Goal: Answer question/provide support: Share knowledge or assist other users

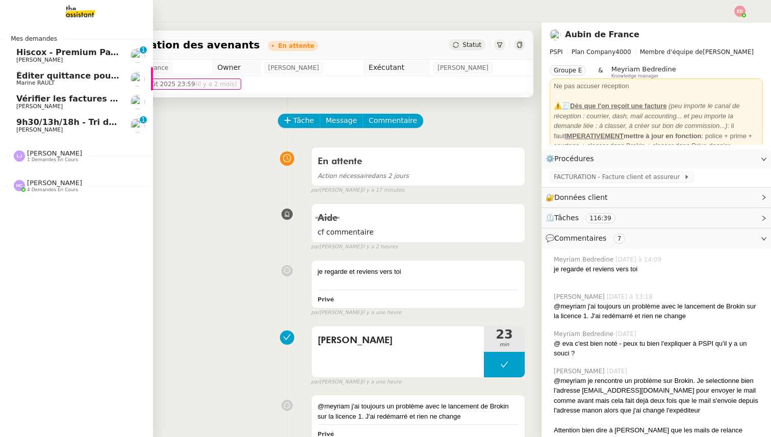
click at [84, 126] on span "9h30/13h/18h - Tri de la boite mail PRO - [DATE]" at bounding box center [126, 122] width 220 height 10
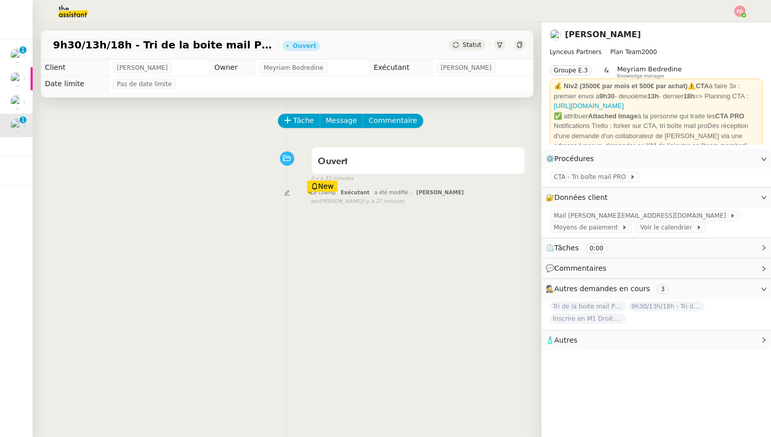
click at [481, 44] on span "Statut" at bounding box center [472, 44] width 19 height 7
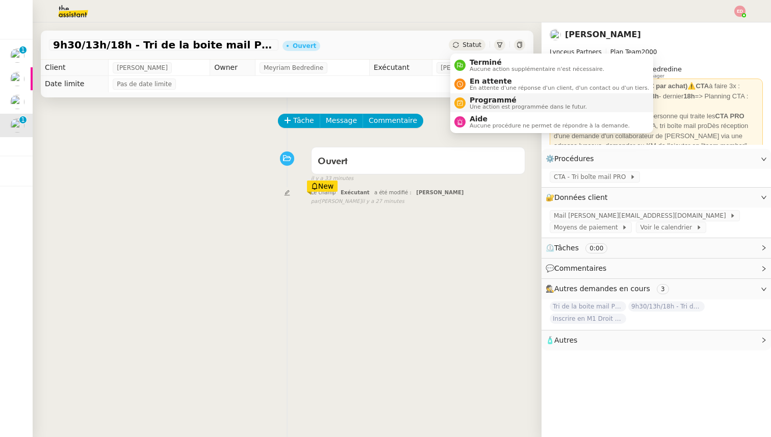
click at [495, 101] on span "Programmé" at bounding box center [528, 100] width 117 height 8
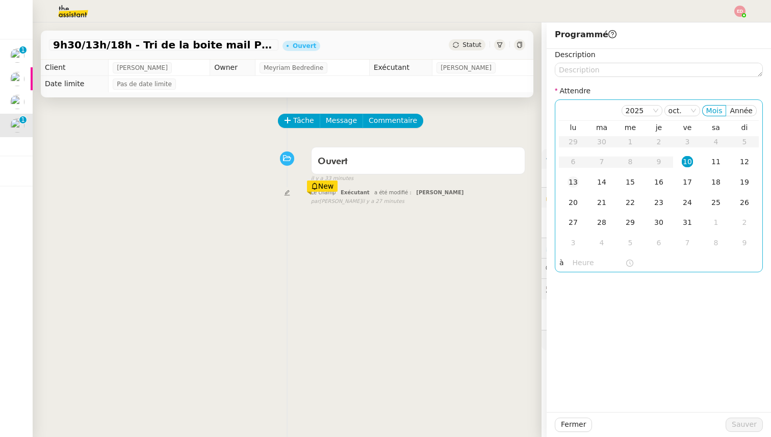
click at [577, 184] on div "13" at bounding box center [573, 182] width 11 height 11
click at [576, 260] on input "text" at bounding box center [599, 263] width 53 height 12
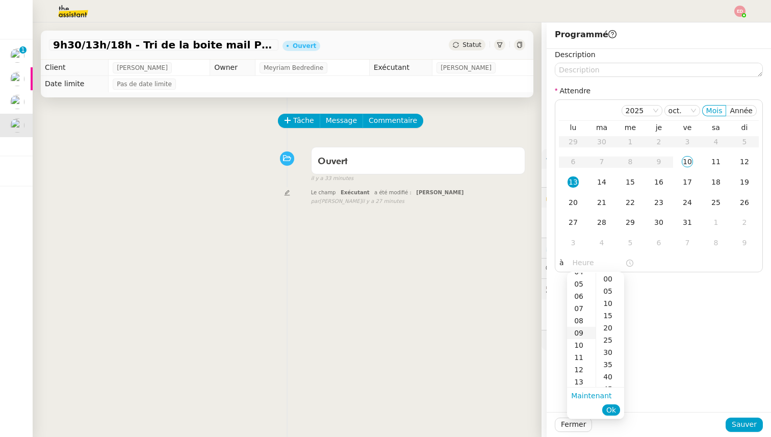
click at [582, 332] on div "09" at bounding box center [581, 333] width 29 height 12
click at [617, 280] on div "00" at bounding box center [610, 279] width 28 height 12
type input "09:00"
click at [611, 413] on span "Ok" at bounding box center [612, 410] width 10 height 10
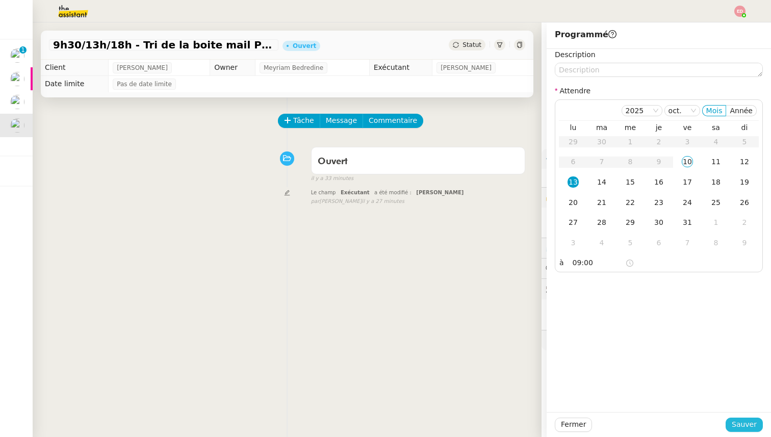
click at [734, 422] on span "Sauver" at bounding box center [744, 425] width 25 height 12
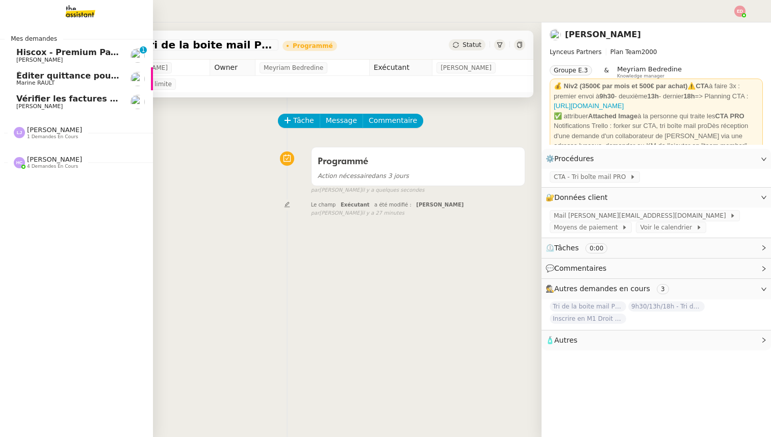
click at [22, 74] on span "Éditer quittance pour [GEOGRAPHIC_DATA]" at bounding box center [114, 76] width 197 height 10
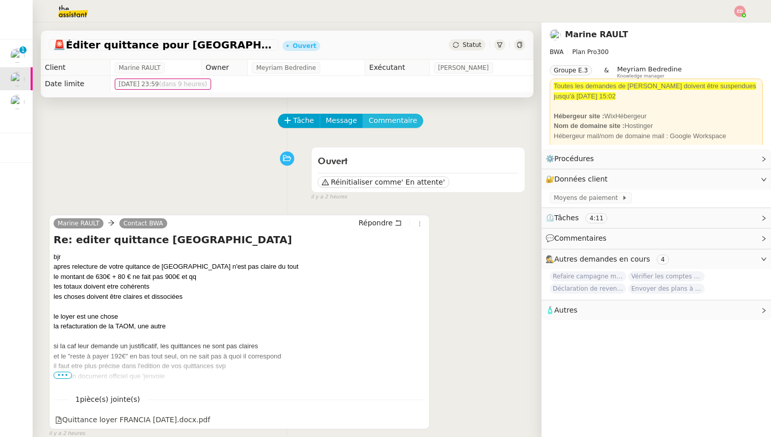
click at [396, 119] on span "Commentaire" at bounding box center [393, 121] width 48 height 12
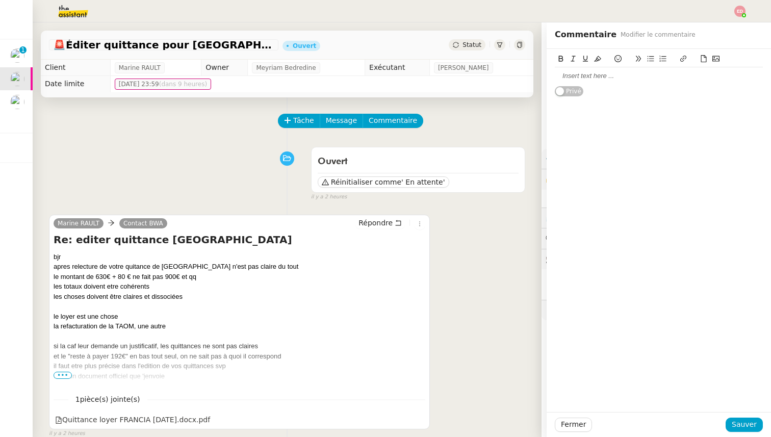
click at [591, 79] on div at bounding box center [659, 75] width 208 height 9
click at [702, 59] on icon at bounding box center [703, 58] width 7 height 7
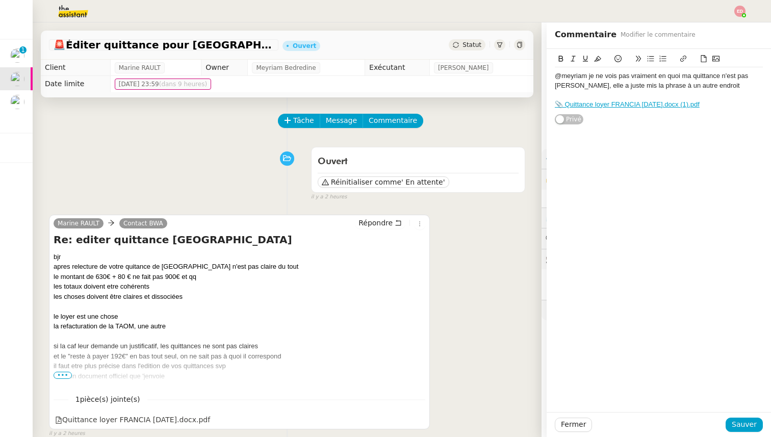
scroll to position [22, 0]
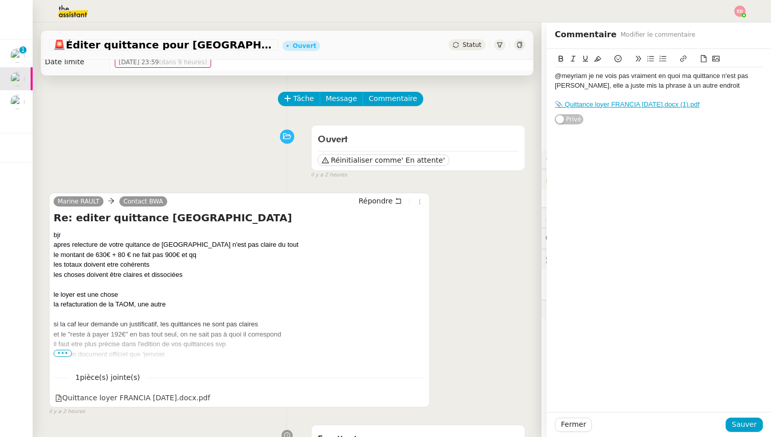
click at [632, 104] on link "📎 Quittance loyer FRANCIA [DATE].docx (1).pdf" at bounding box center [627, 105] width 145 height 8
click at [622, 119] on link "[URL][DOMAIN_NAME]" at bounding box center [610, 122] width 70 height 13
click at [739, 429] on span "Sauver" at bounding box center [744, 425] width 25 height 12
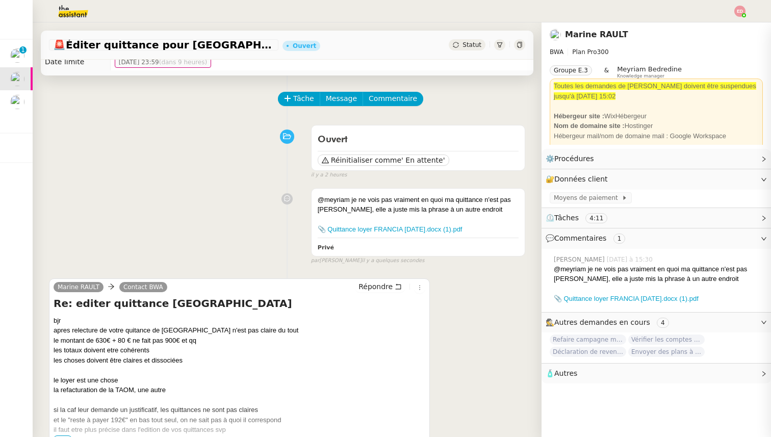
click at [468, 46] on span "Statut" at bounding box center [472, 44] width 19 height 7
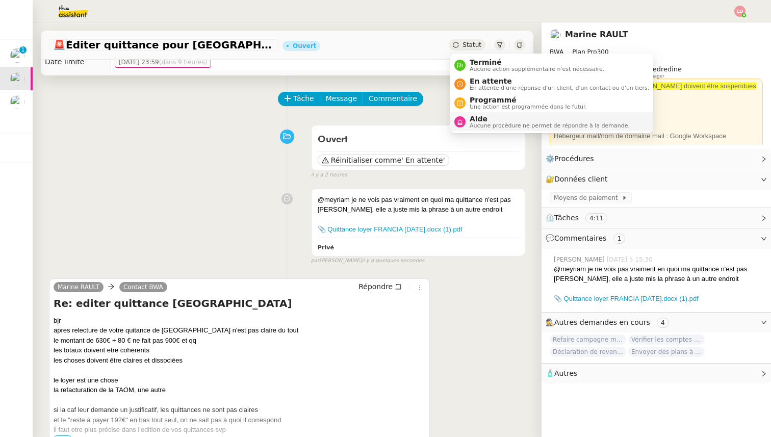
click at [487, 116] on span "Aide" at bounding box center [550, 119] width 160 height 8
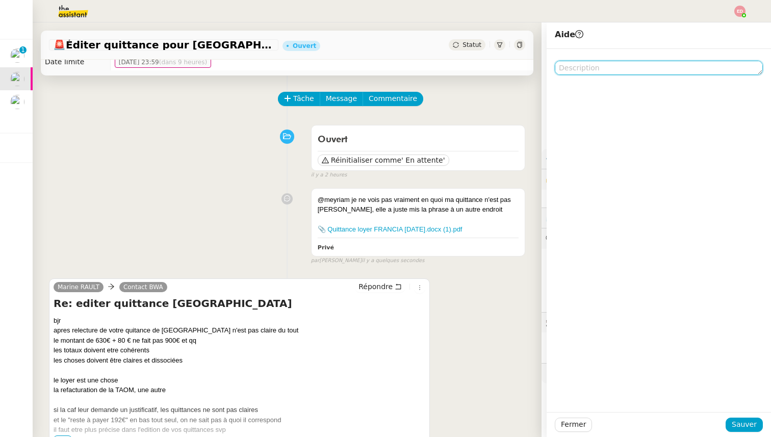
click at [620, 67] on textarea at bounding box center [659, 68] width 208 height 14
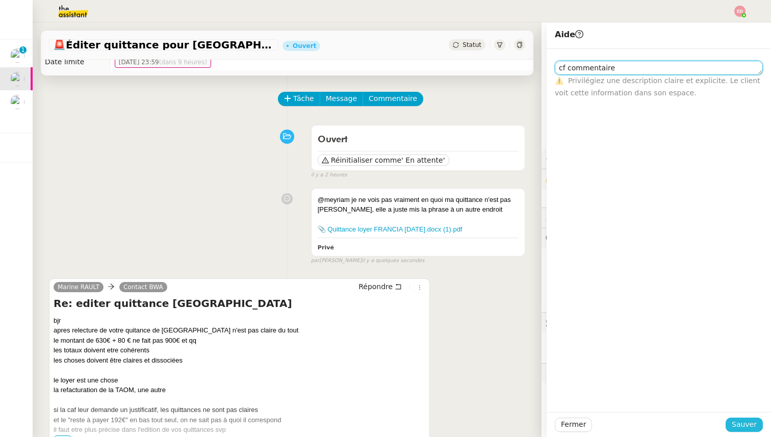
type textarea "cf commentaire"
click at [735, 421] on span "Sauver" at bounding box center [744, 425] width 25 height 12
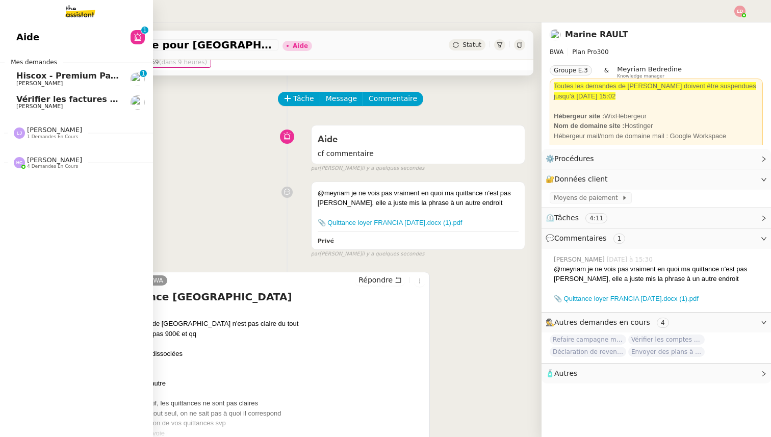
click at [30, 80] on span "Hiscox - Premium Payment Reminder" at bounding box center [101, 76] width 170 height 10
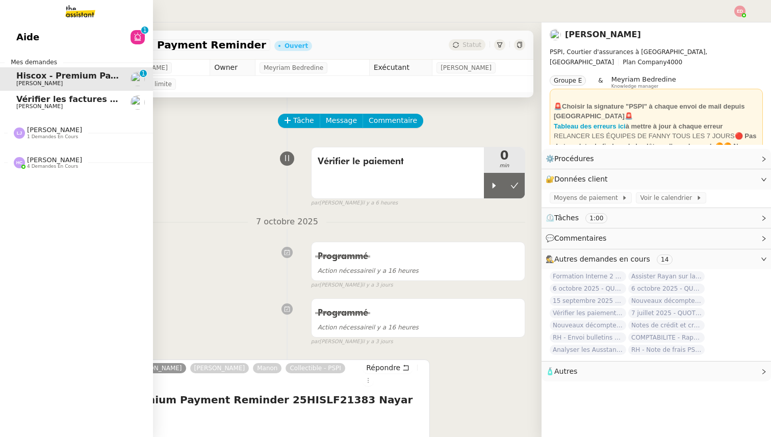
click at [33, 132] on span "[PERSON_NAME]" at bounding box center [54, 130] width 55 height 8
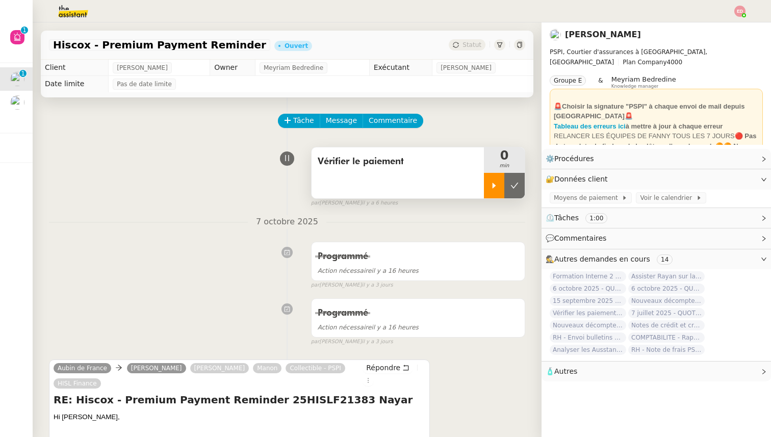
click at [492, 186] on icon at bounding box center [494, 186] width 8 height 8
click at [516, 181] on div at bounding box center [504, 186] width 41 height 26
click at [516, 181] on button at bounding box center [515, 186] width 20 height 26
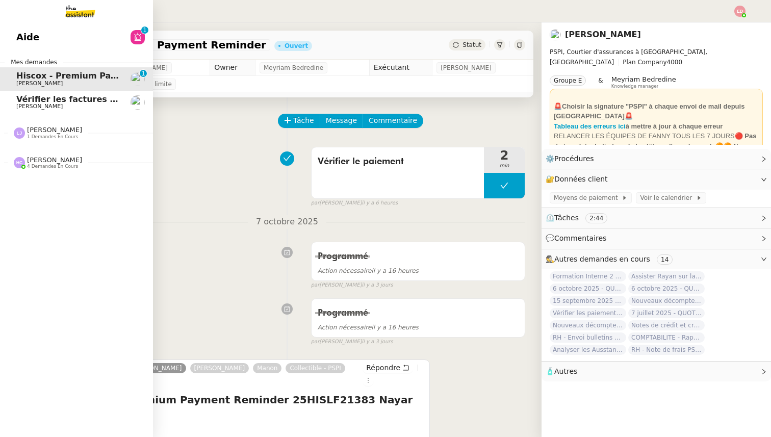
click at [38, 34] on link "Aide 0 1 2 3 4 5 6 7 8 9" at bounding box center [76, 37] width 153 height 23
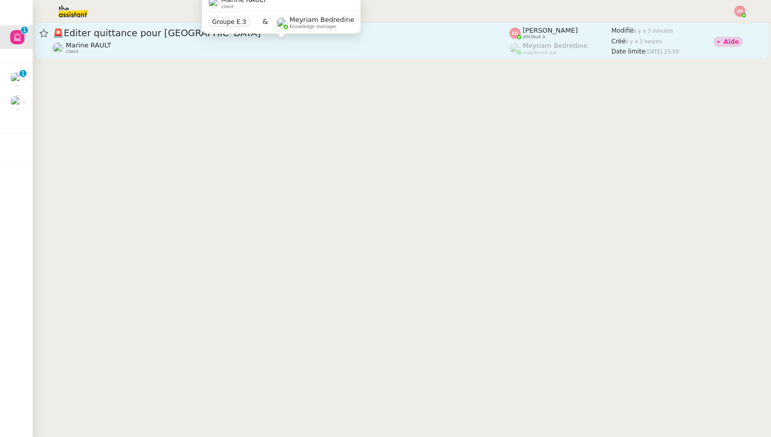
click at [190, 43] on div "Marine RAULT client" at bounding box center [281, 47] width 457 height 13
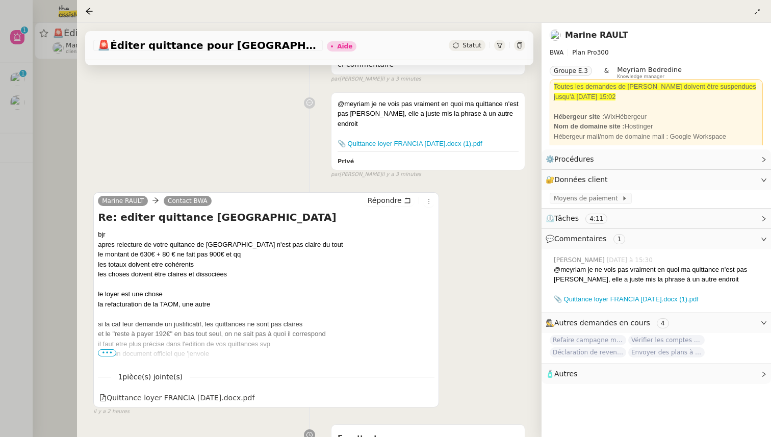
scroll to position [112, 0]
click at [110, 349] on span "•••" at bounding box center [107, 352] width 18 height 7
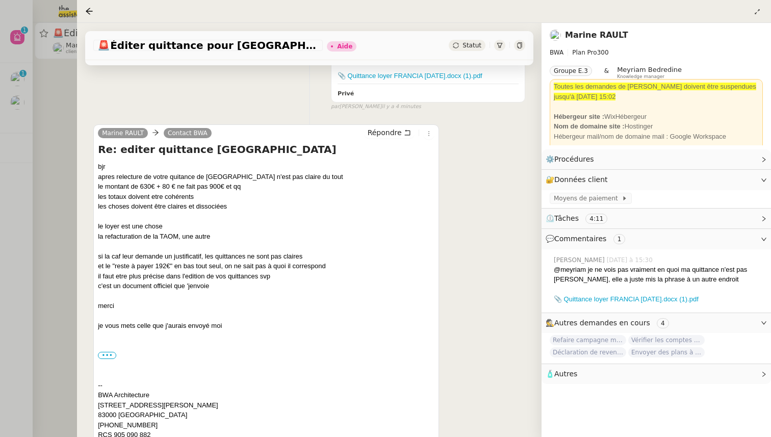
scroll to position [133, 0]
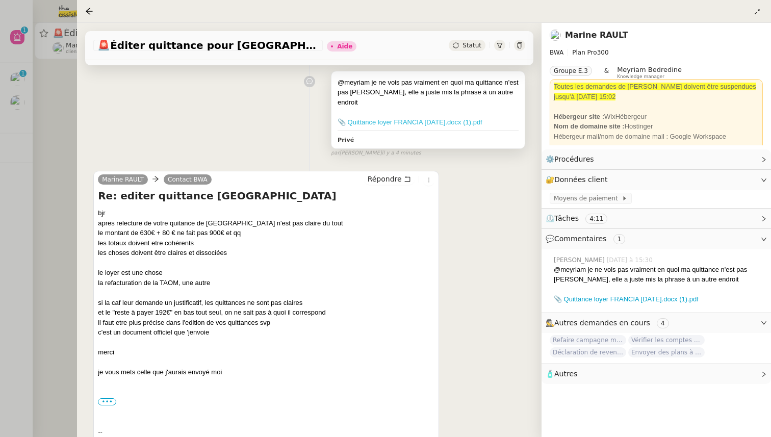
click at [364, 118] on link "📎 Quittance loyer FRANCIA [DATE].docx (1).pdf" at bounding box center [410, 122] width 145 height 8
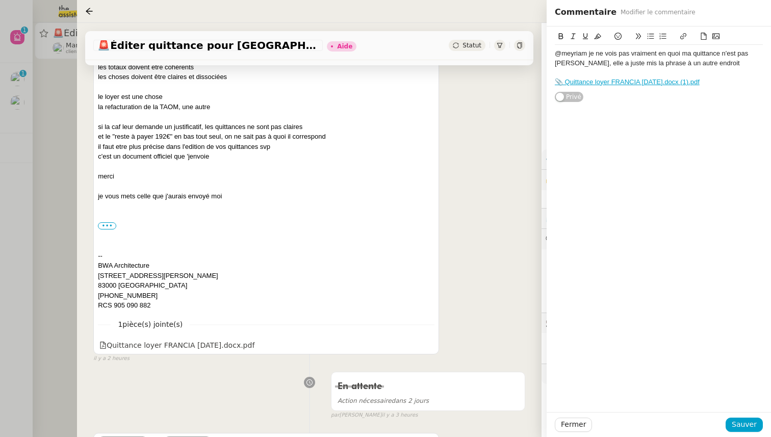
scroll to position [312, 0]
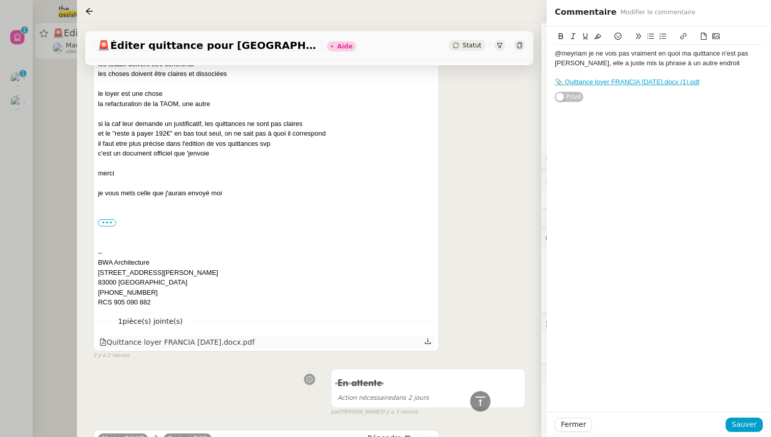
click at [196, 337] on div "Quittance loyer FRANCIA [DATE].docx.pdf" at bounding box center [176, 343] width 155 height 12
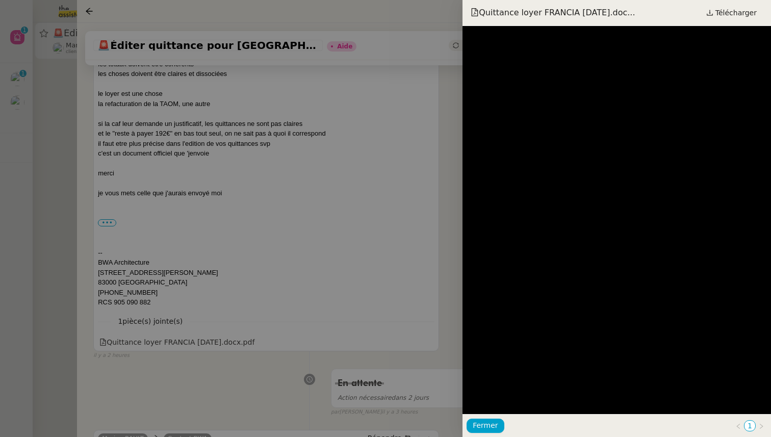
click at [412, 232] on div at bounding box center [385, 218] width 771 height 437
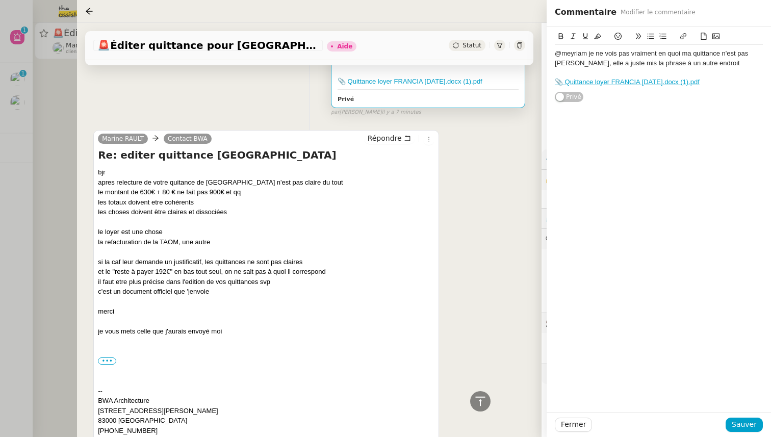
scroll to position [77, 0]
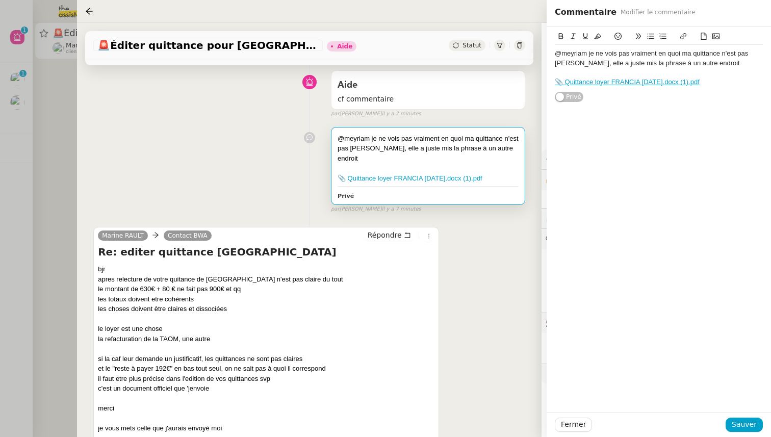
click at [471, 218] on div "Marine RAULT Contact BWA Répondre Re: editer quittance [GEOGRAPHIC_DATA] bjr ap…" at bounding box center [309, 407] width 432 height 378
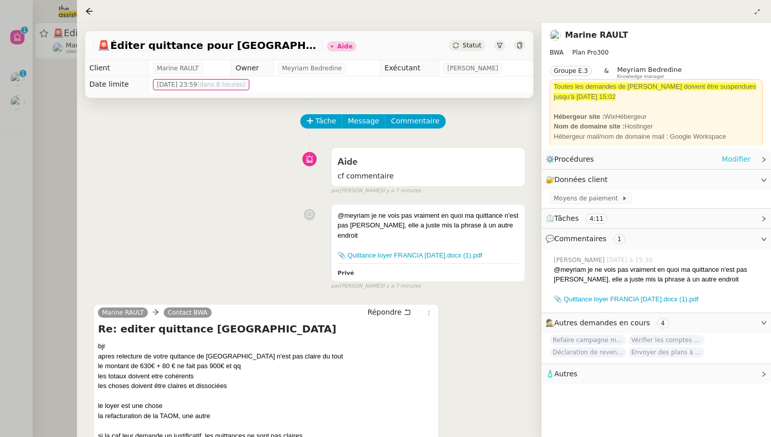
click at [741, 160] on link "Modifier" at bounding box center [736, 160] width 29 height 12
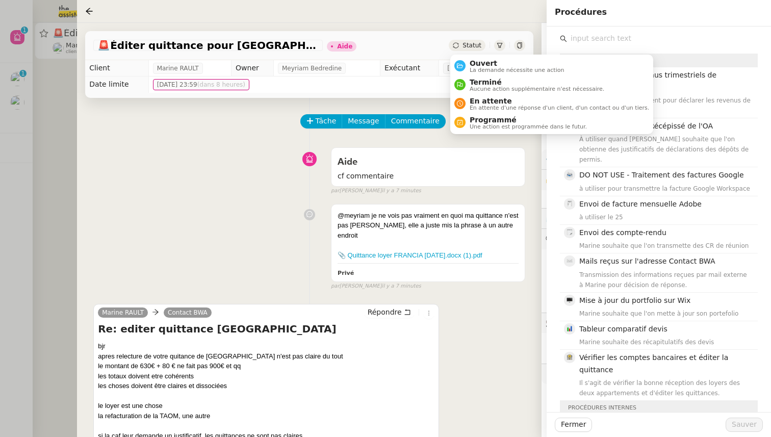
click at [470, 46] on span "Statut" at bounding box center [472, 45] width 19 height 7
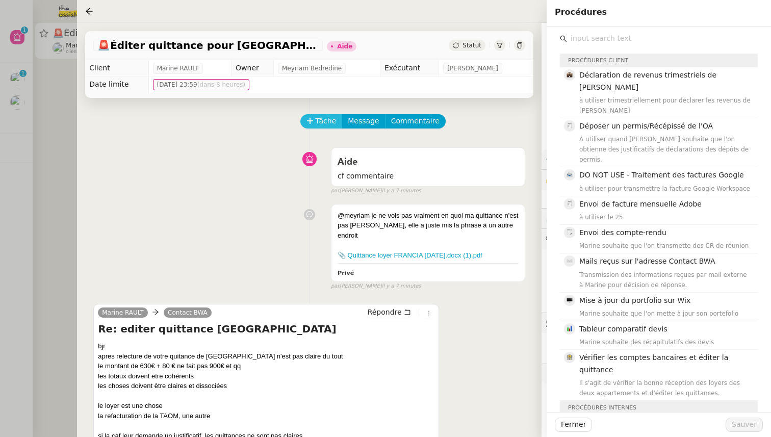
click at [314, 123] on button "Tâche" at bounding box center [321, 121] width 42 height 14
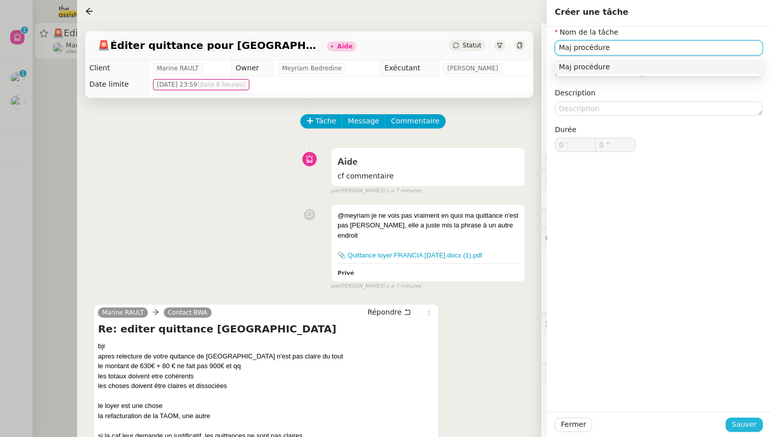
type input "Maj procédure"
click at [742, 428] on span "Sauver" at bounding box center [744, 425] width 25 height 12
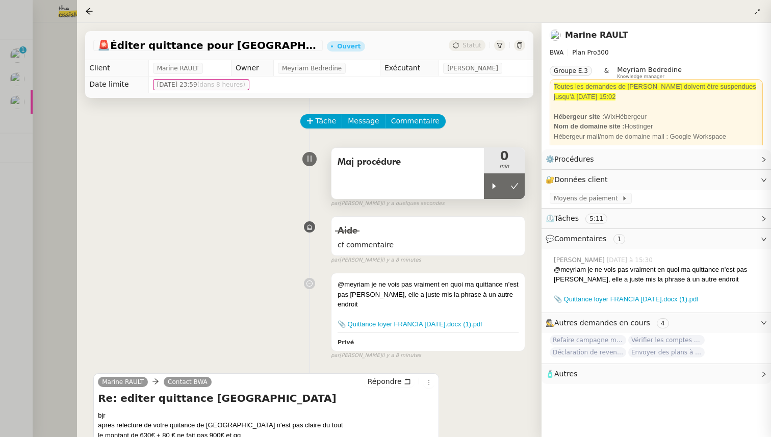
click at [483, 189] on div "Maj procédure" at bounding box center [408, 173] width 153 height 51
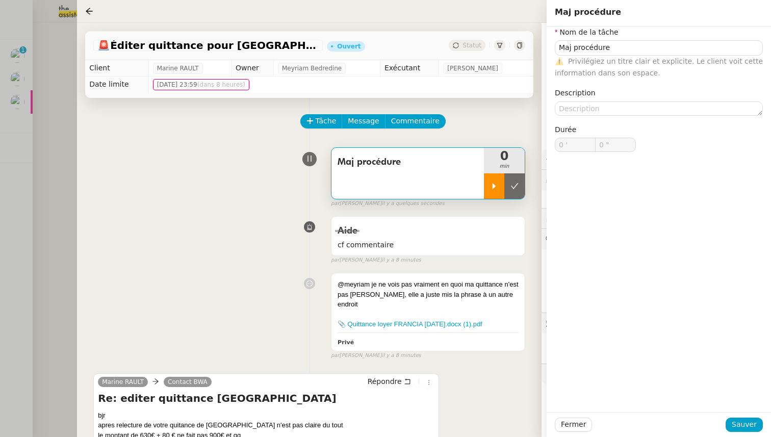
click at [495, 190] on icon at bounding box center [494, 186] width 8 height 8
type input "Maj procédure"
type input "0 '"
type input "0 ""
type input "Maj procédure"
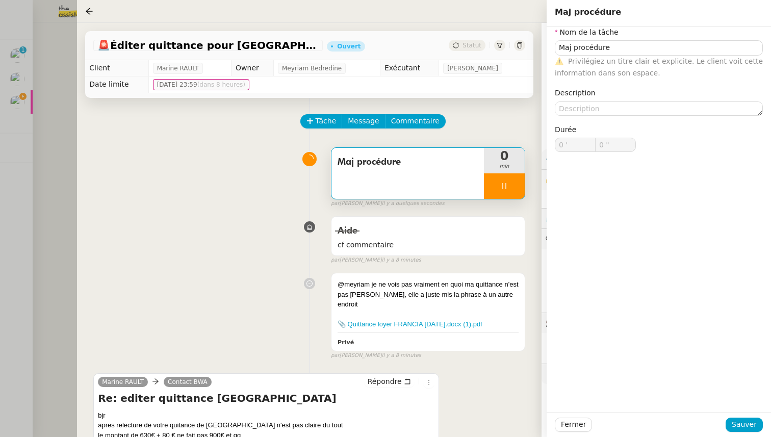
type input "0 '"
type input "1 ""
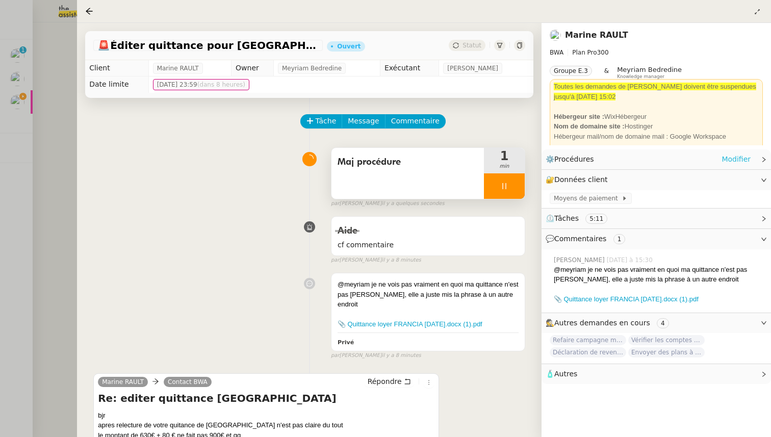
click at [734, 158] on link "Modifier" at bounding box center [736, 160] width 29 height 12
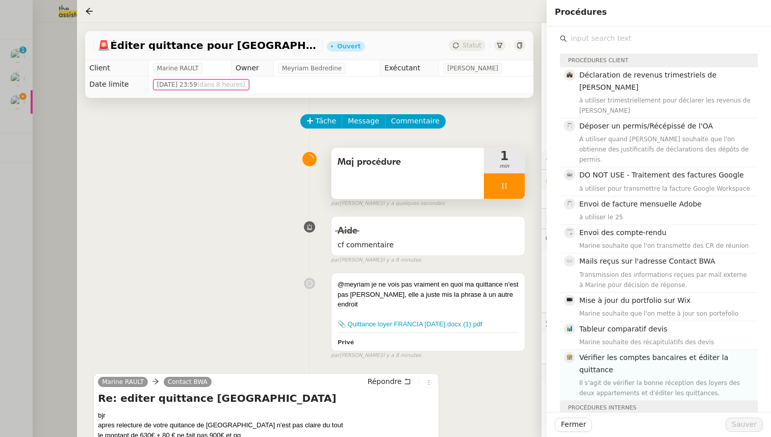
click at [680, 378] on div "Il s'agit de vérifier la bonne réception des loyers des deux appartements et d'…" at bounding box center [666, 388] width 172 height 20
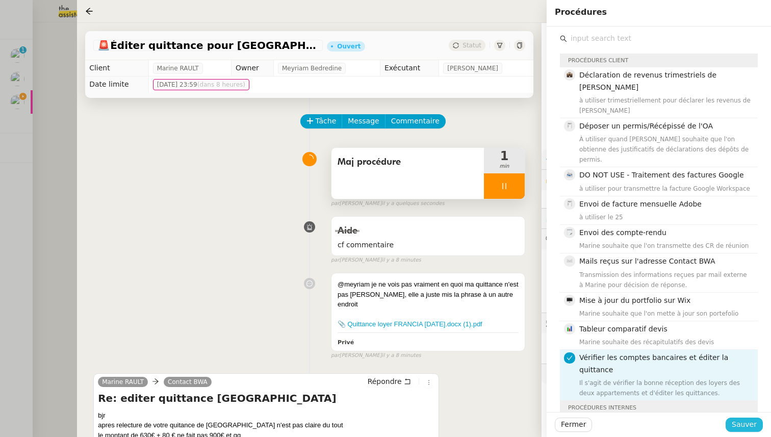
click at [742, 422] on span "Sauver" at bounding box center [744, 425] width 25 height 12
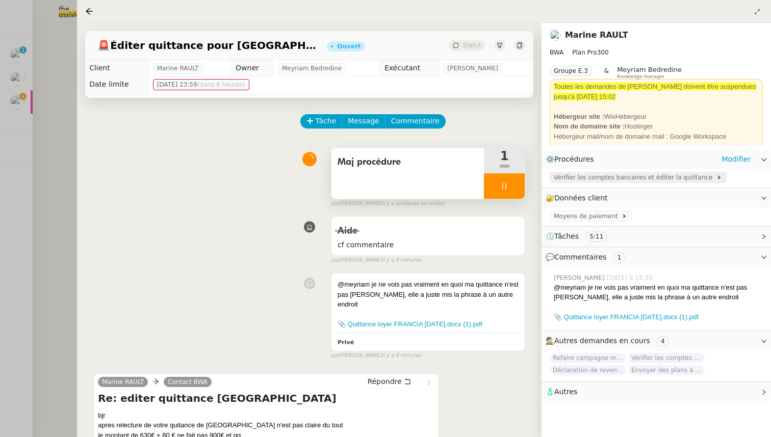
click at [664, 179] on span "Vérifier les comptes bancaires et éditer la quittance" at bounding box center [635, 177] width 163 height 10
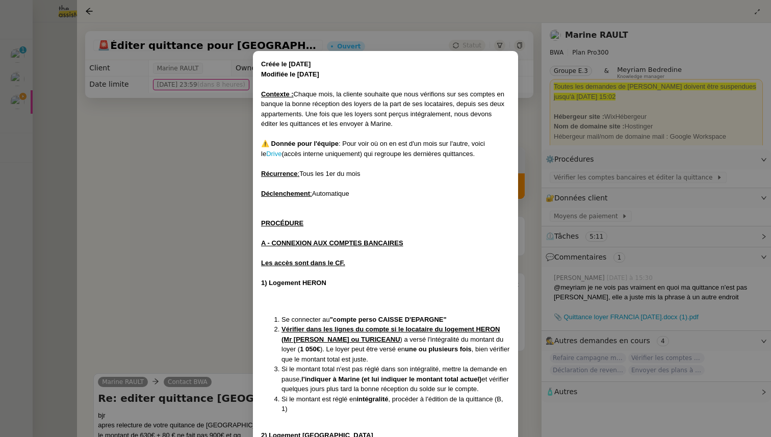
click at [221, 278] on nz-modal-container "Créée le [DATE] Modifiée le [DATE] Contexte : Chaque mois, la cliente souhaite …" at bounding box center [385, 218] width 771 height 437
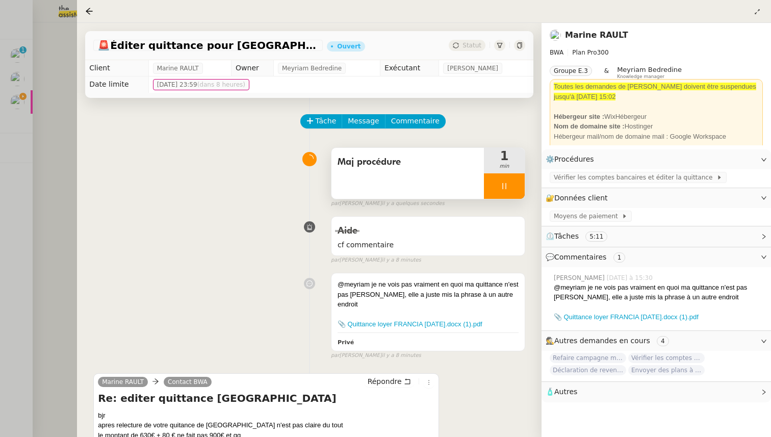
click at [517, 192] on div at bounding box center [504, 186] width 41 height 26
click at [517, 192] on button at bounding box center [515, 186] width 20 height 26
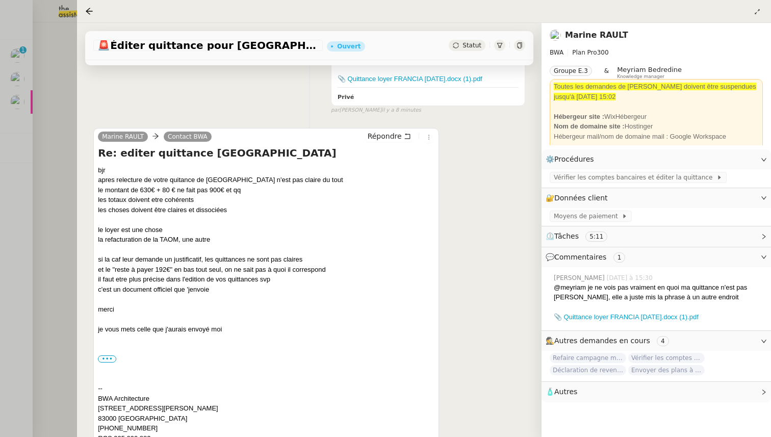
scroll to position [252, 0]
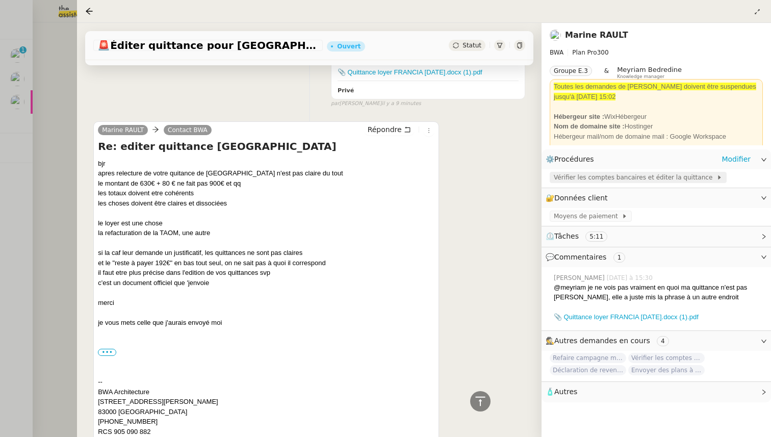
click at [631, 174] on span "Vérifier les comptes bancaires et éditer la quittance" at bounding box center [635, 177] width 163 height 10
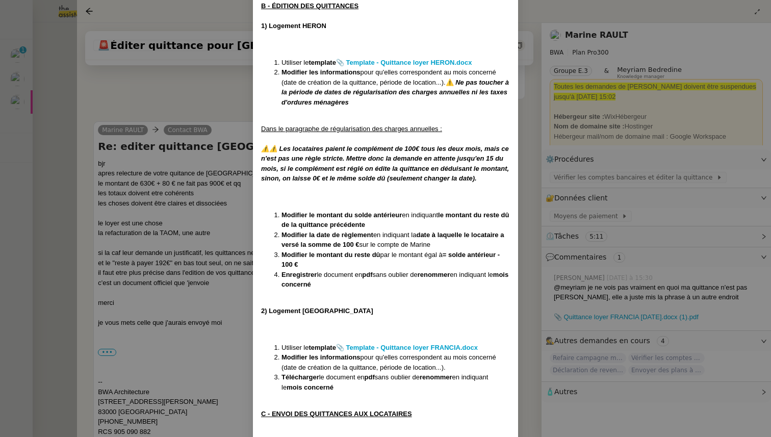
scroll to position [780, 0]
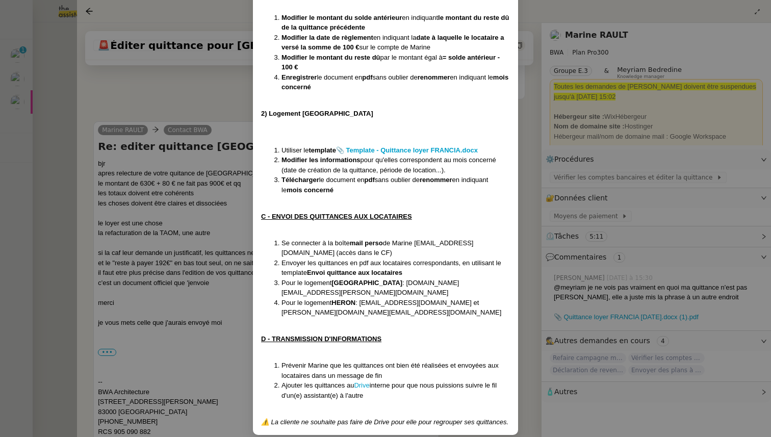
click at [160, 266] on nz-modal-container "Créée le [DATE] Modifiée le [DATE] Contexte : Chaque mois, la cliente souhaite …" at bounding box center [385, 218] width 771 height 437
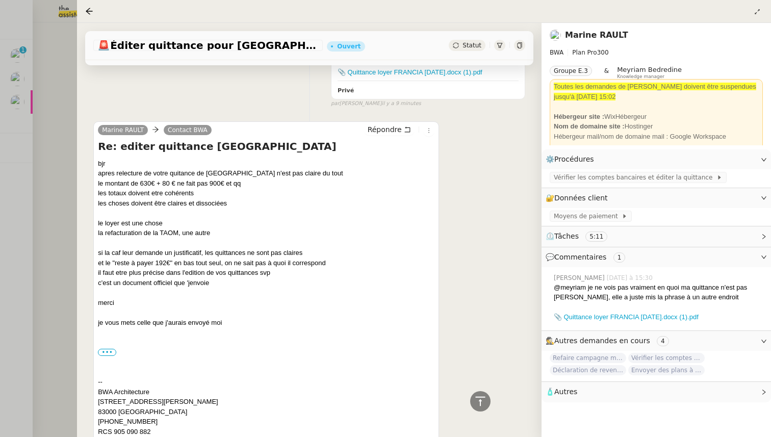
scroll to position [253, 0]
click at [480, 43] on span "Statut" at bounding box center [472, 45] width 19 height 7
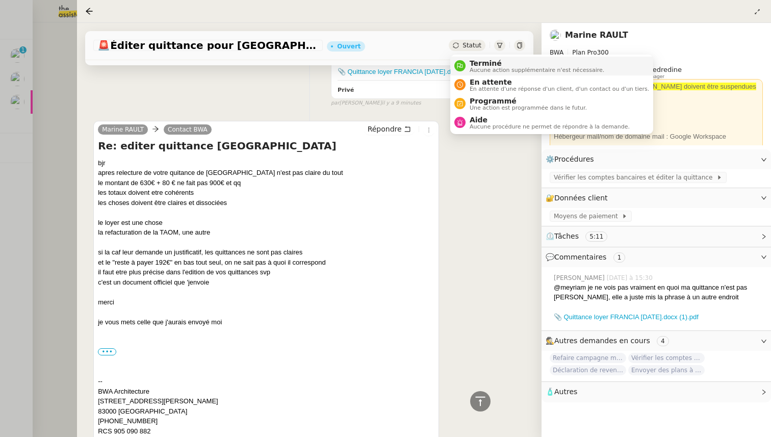
click at [481, 73] on li "Terminé Aucune action supplémentaire n'est nécessaire." at bounding box center [551, 66] width 203 height 19
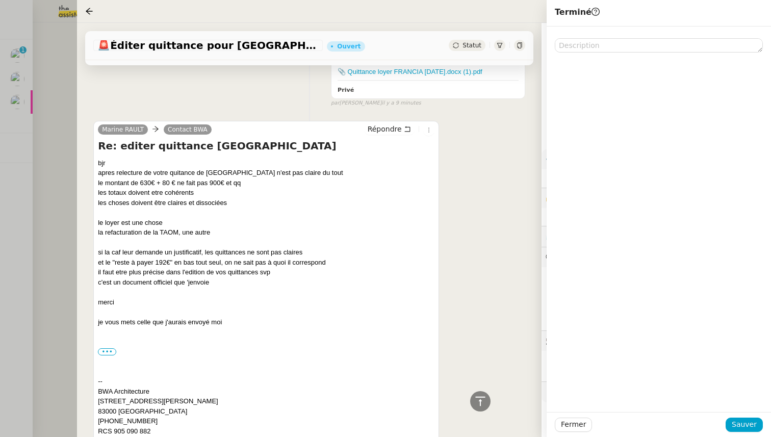
click at [498, 188] on div "Marine RAULT Contact BWA Répondre Re: editer quittance [GEOGRAPHIC_DATA] bjr ap…" at bounding box center [309, 301] width 432 height 378
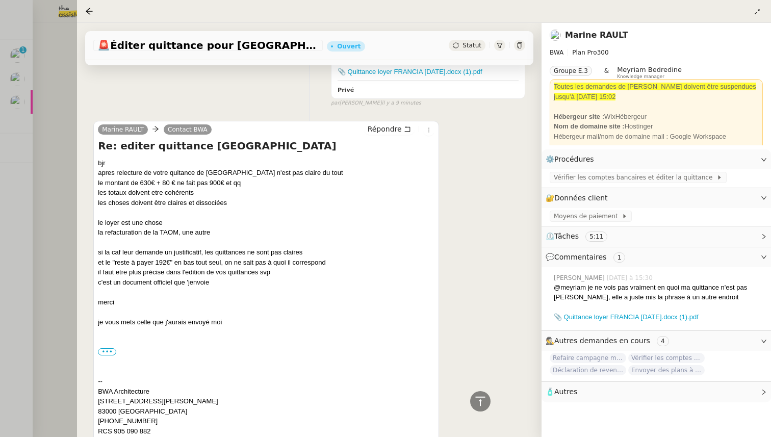
click at [467, 42] on span "Statut" at bounding box center [472, 45] width 19 height 7
click at [475, 220] on div "Marine RAULT Contact BWA Répondre Re: editer quittance [GEOGRAPHIC_DATA] bjr ap…" at bounding box center [309, 301] width 432 height 378
click at [74, 146] on div at bounding box center [385, 218] width 771 height 437
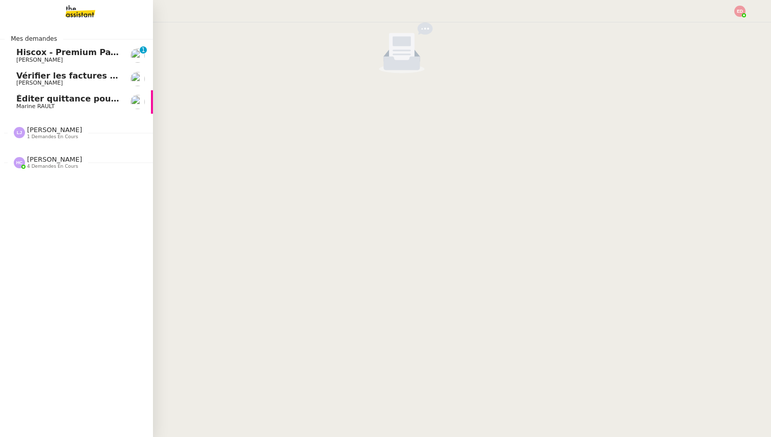
click at [18, 102] on span "Éditer quittance pour [GEOGRAPHIC_DATA]" at bounding box center [114, 99] width 197 height 10
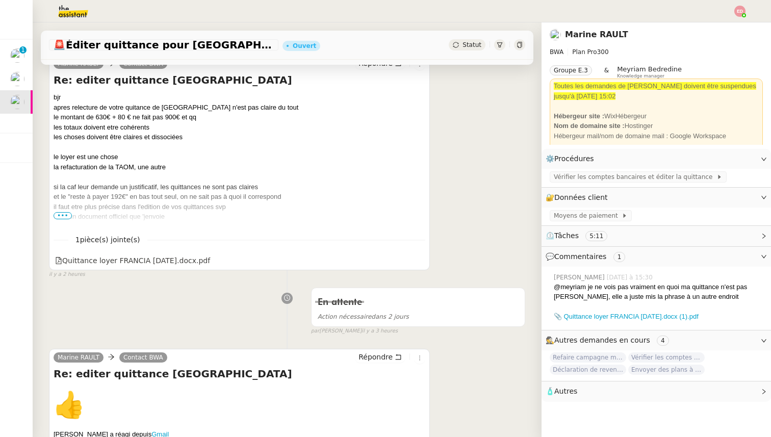
scroll to position [394, 0]
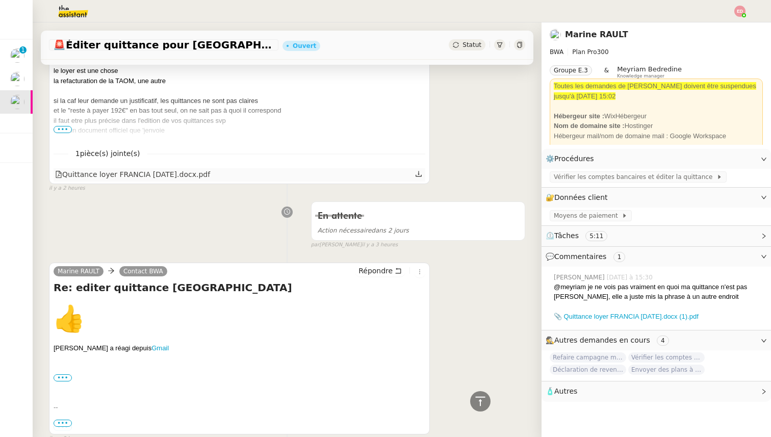
click at [420, 178] on link at bounding box center [418, 174] width 7 height 12
click at [181, 221] on div "En attente Action nécessaire dans 2 jours false par [PERSON_NAME] il y a 3 heur…" at bounding box center [287, 223] width 476 height 53
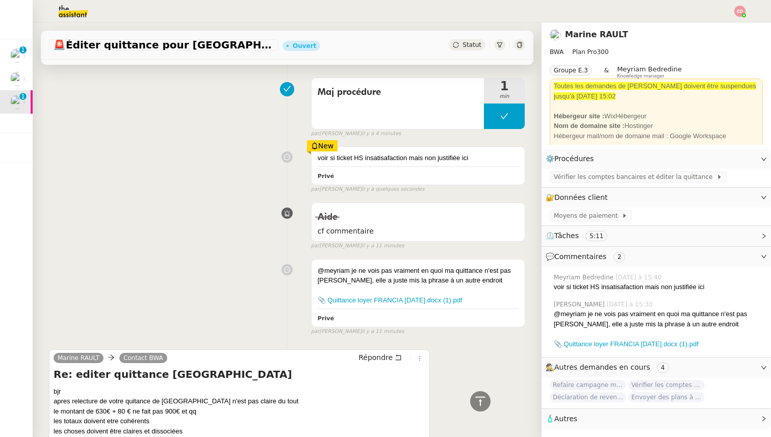
scroll to position [0, 0]
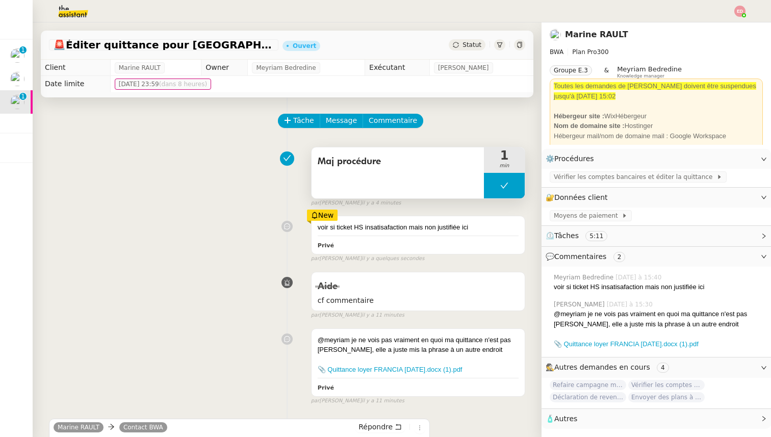
click at [493, 191] on button at bounding box center [504, 186] width 41 height 26
click at [493, 191] on div at bounding box center [494, 186] width 20 height 26
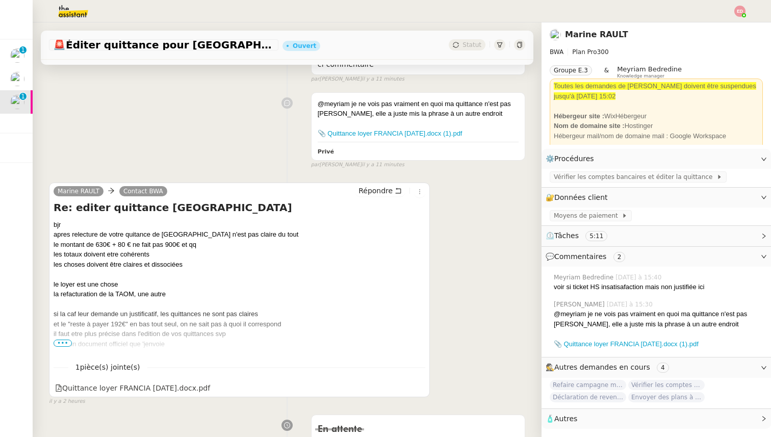
scroll to position [251, 0]
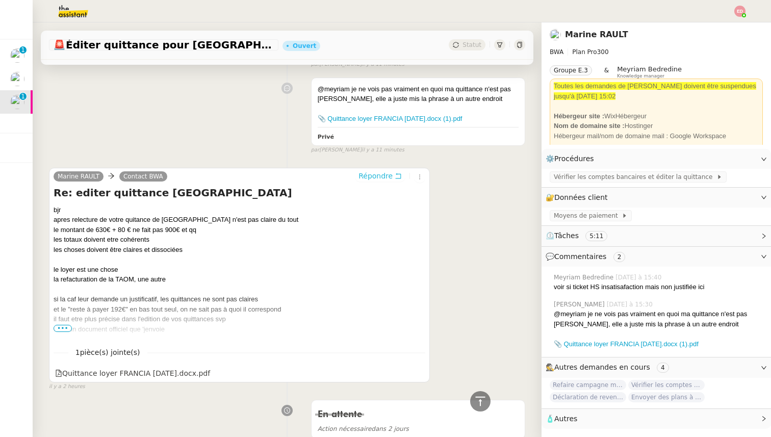
click at [387, 178] on span "Répondre" at bounding box center [376, 176] width 34 height 10
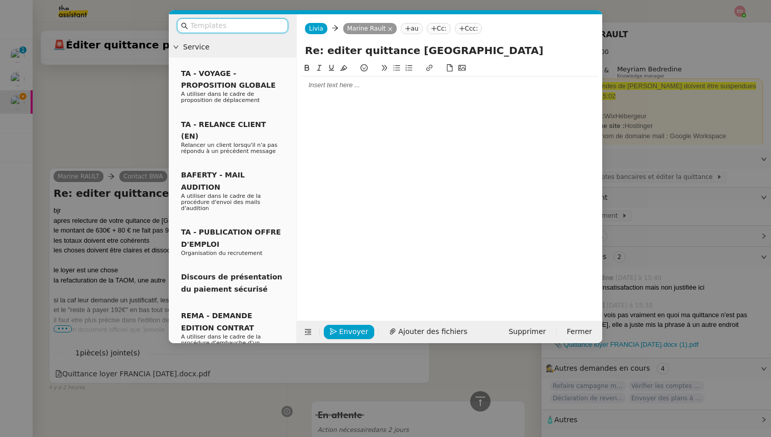
scroll to position [329, 0]
click at [332, 88] on div at bounding box center [449, 85] width 297 height 9
click at [303, 105] on div "je suis navrée que" at bounding box center [449, 103] width 297 height 9
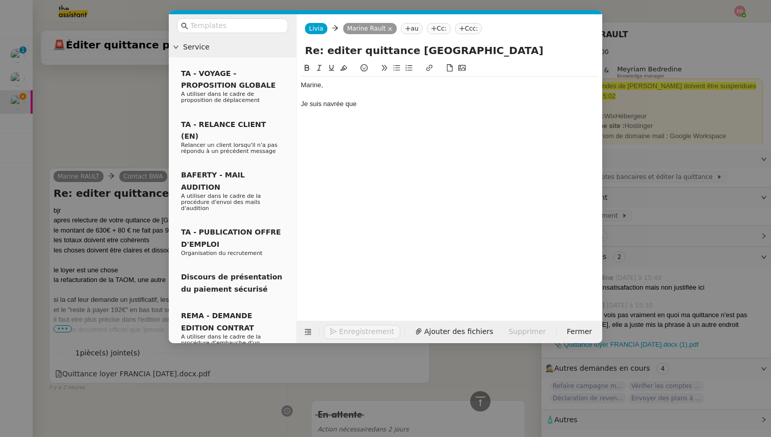
click at [375, 107] on div "Je suis navrée que" at bounding box center [449, 103] width 297 height 9
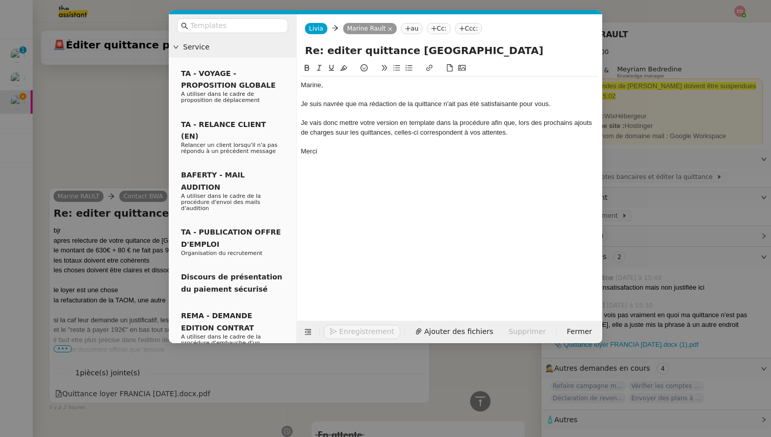
scroll to position [408, 0]
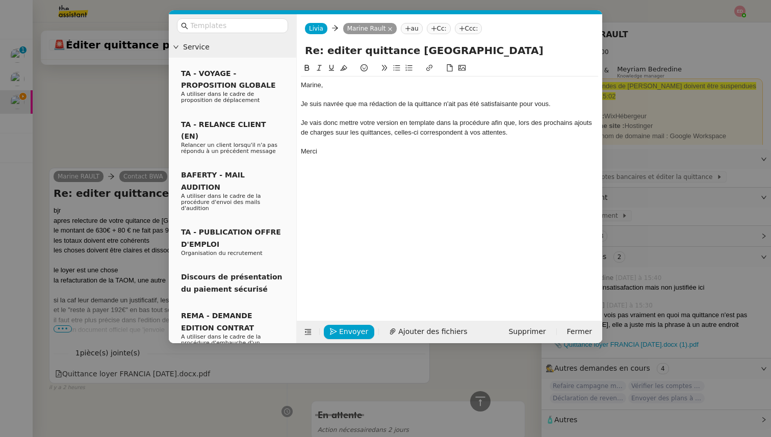
click at [343, 131] on div "Je vais donc mettre votre version en template dans la procédure afin que, lors …" at bounding box center [449, 127] width 297 height 19
click at [334, 332] on icon "button" at bounding box center [333, 331] width 7 height 7
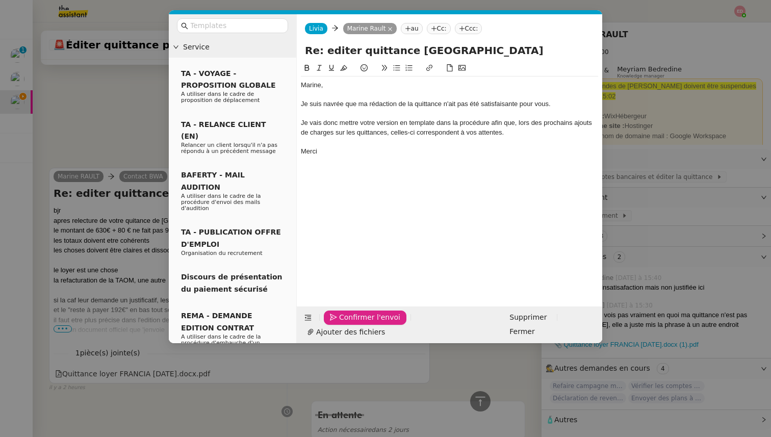
click at [334, 321] on icon "button" at bounding box center [333, 317] width 7 height 7
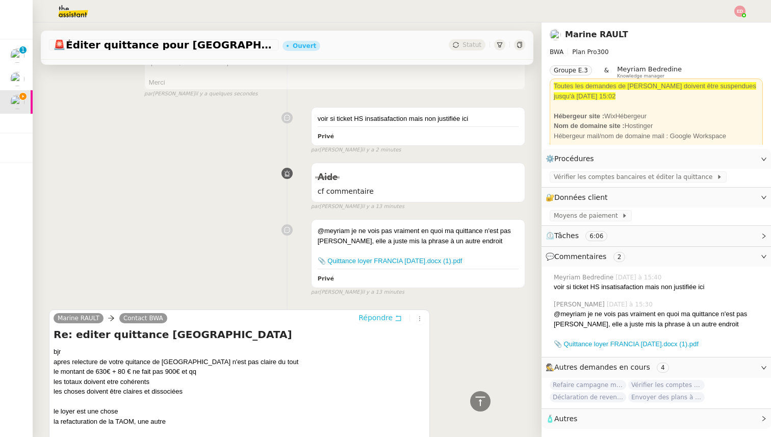
scroll to position [0, 0]
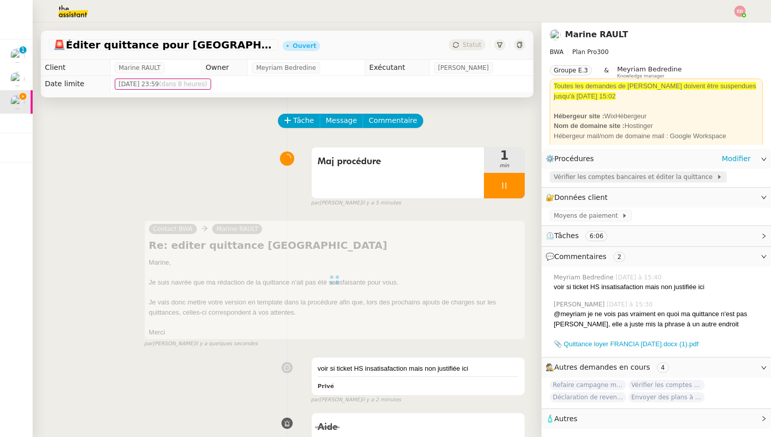
click at [598, 179] on span "Vérifier les comptes bancaires et éditer la quittance" at bounding box center [635, 177] width 163 height 10
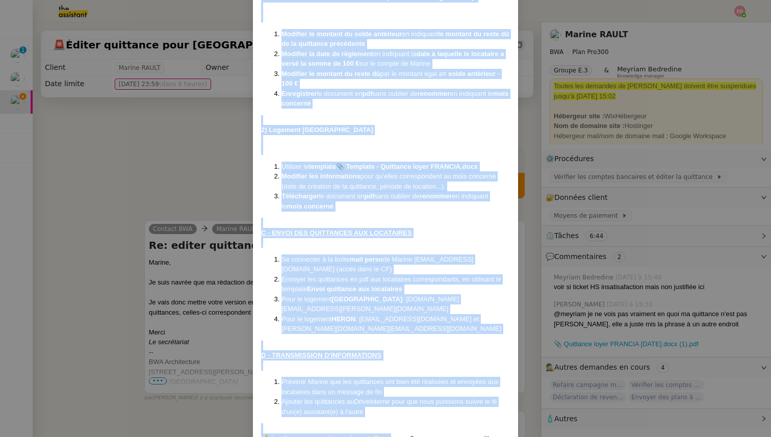
scroll to position [780, 0]
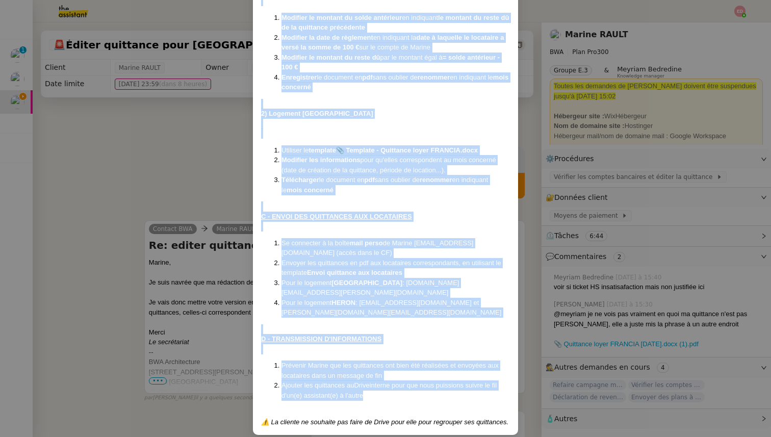
drag, startPoint x: 261, startPoint y: 133, endPoint x: 368, endPoint y: 387, distance: 275.5
copy div "Lore ip dolorsitam co adipiscingelit sed doeiusm temporinc : ⚠️⚠️ Utl etdolorem…"
click at [162, 307] on nz-modal-container "Créée le [DATE] Modifiée le [DATE] Contexte : Chaque mois, la cliente souhaite …" at bounding box center [385, 218] width 771 height 437
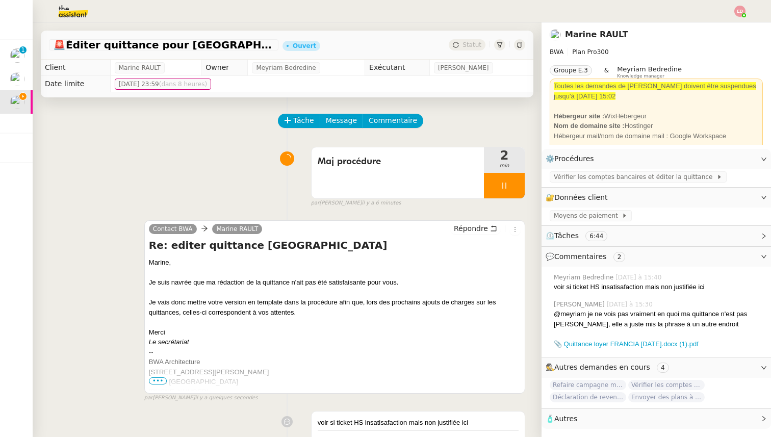
scroll to position [0, 0]
click at [399, 121] on span "Commentaire" at bounding box center [393, 121] width 48 height 12
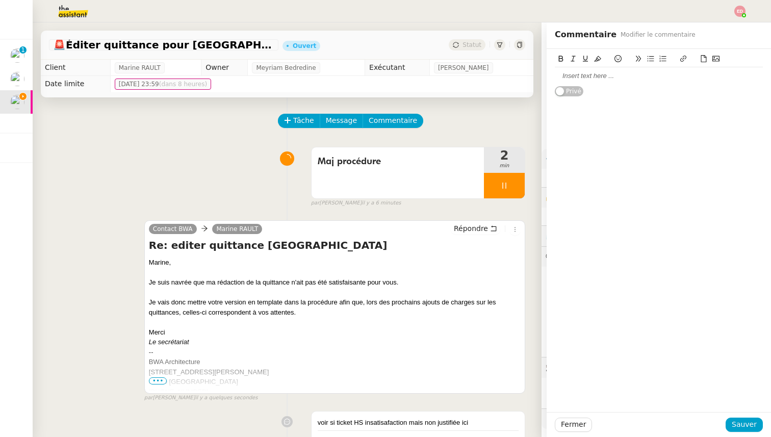
click at [561, 73] on div at bounding box center [659, 75] width 208 height 9
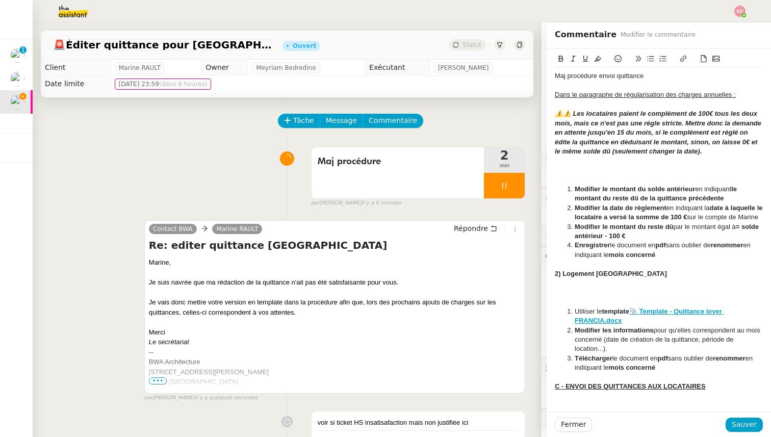
click at [716, 150] on div "⚠️⚠️ Les locataires paient le complément de 100€ tous les deux mois, mais ce n'…" at bounding box center [659, 132] width 208 height 47
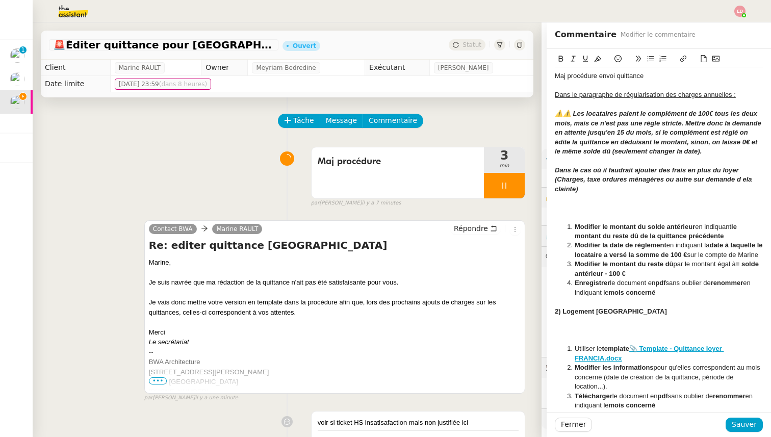
click at [691, 180] on em "Dans le cas où il faudrait ajouter des frais en plus du loyer (Charges, taxe or…" at bounding box center [654, 179] width 199 height 27
click at [625, 191] on div "Dans le cas où il faudrait ajouter des frais en plus du loyer (Charges, taxe or…" at bounding box center [659, 180] width 208 height 28
click at [705, 60] on icon at bounding box center [703, 58] width 7 height 7
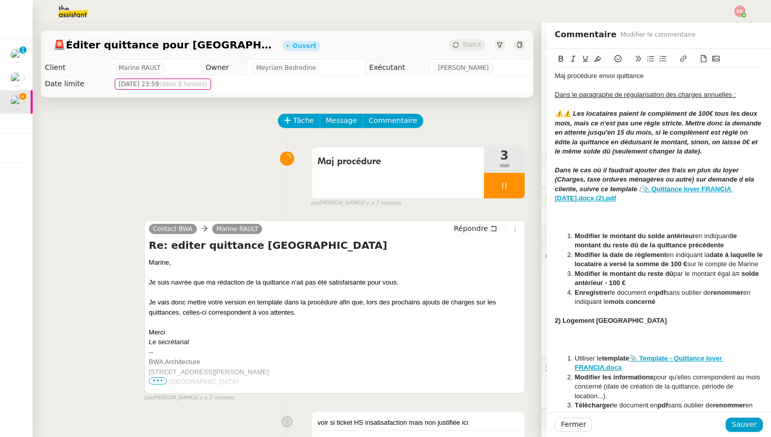
click at [749, 179] on em "Dans le cas où il faudrait ajouter des frais en plus du loyer (Charges, taxe or…" at bounding box center [655, 179] width 201 height 27
drag, startPoint x: 616, startPoint y: 201, endPoint x: 548, endPoint y: 170, distance: 74.6
click at [548, 170] on div "Quittance loyer FRANCIA [DATE].docx (2).pdf Maj procédure envoi quittance Dans …" at bounding box center [659, 346] width 224 height 594
click at [599, 59] on icon at bounding box center [597, 58] width 7 height 7
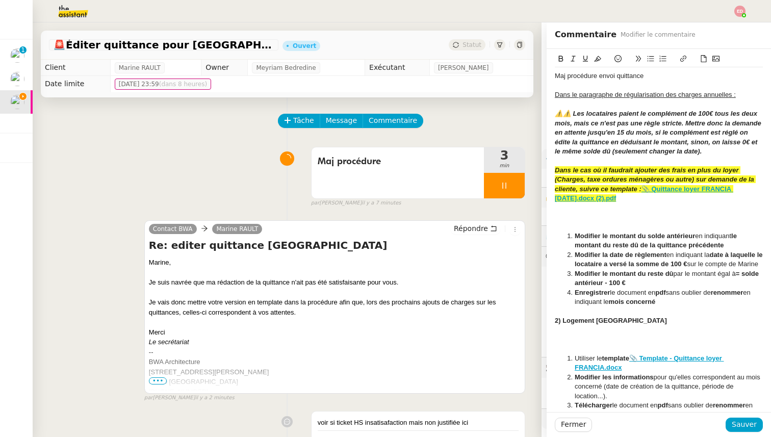
scroll to position [231, 0]
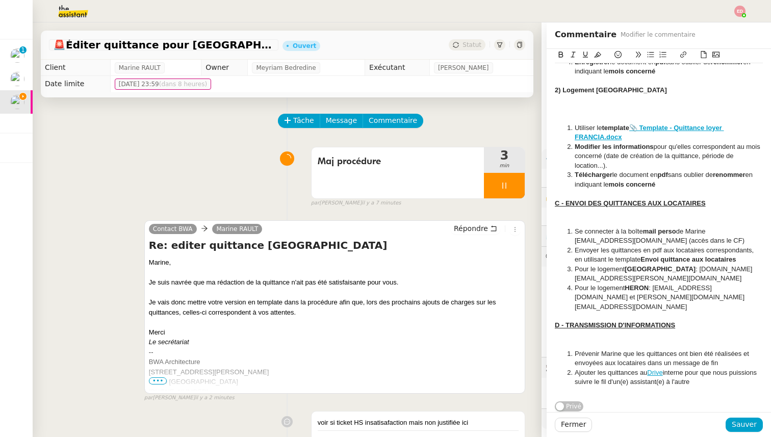
click at [725, 362] on li "Prévenir Marine que les quittances ont bien été réalisées et envoyées aux locat…" at bounding box center [664, 358] width 198 height 19
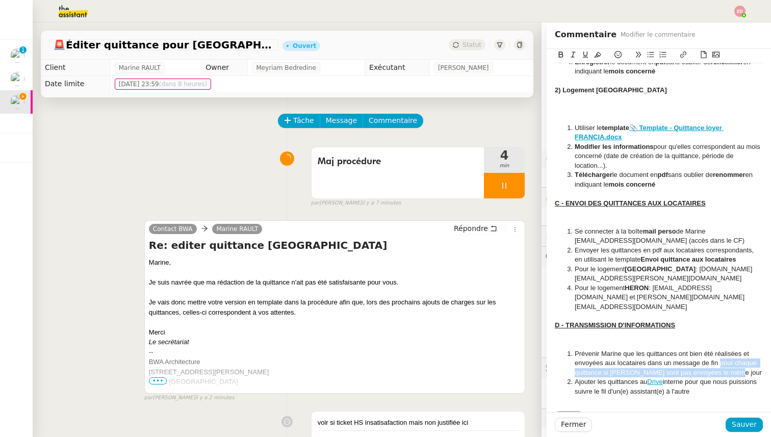
drag, startPoint x: 731, startPoint y: 373, endPoint x: 721, endPoint y: 365, distance: 12.0
click at [721, 365] on li "Prévenir Marine que les quittances ont bien été réalisées et envoyées aux locat…" at bounding box center [664, 363] width 198 height 28
click at [597, 56] on icon at bounding box center [597, 54] width 7 height 7
click at [621, 370] on span "pour chaque quittance si [PERSON_NAME] sont pas envoyées le même jour" at bounding box center [668, 367] width 187 height 17
click at [624, 373] on span "pour chaque quittance si [PERSON_NAME] sont pas envoyées le même jour" at bounding box center [668, 367] width 187 height 17
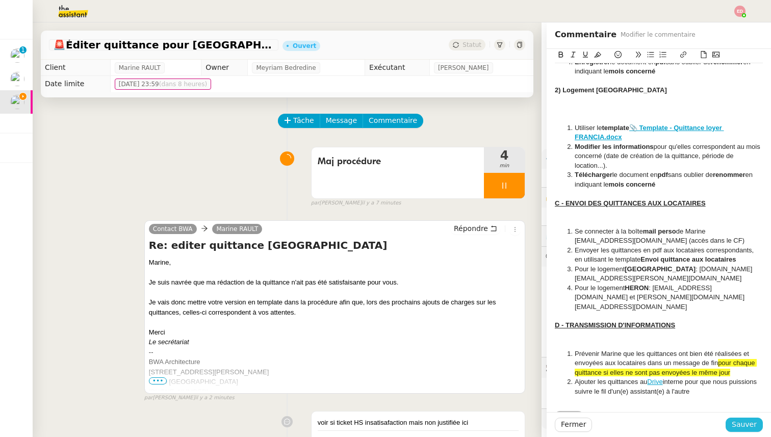
click at [747, 426] on span "Sauver" at bounding box center [744, 425] width 25 height 12
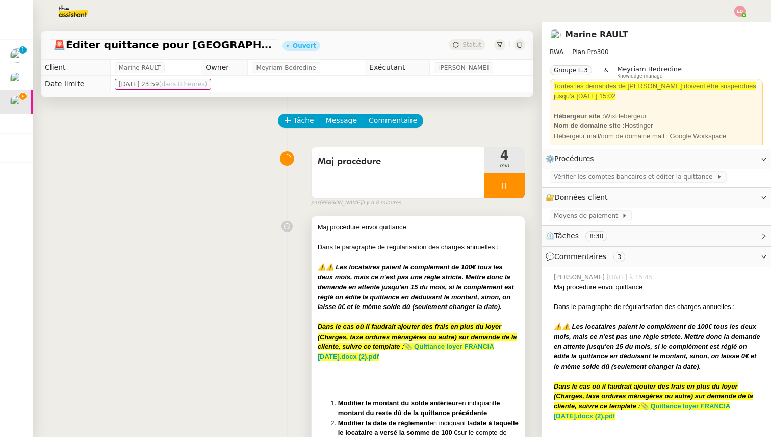
click at [479, 258] on div at bounding box center [418, 258] width 201 height 10
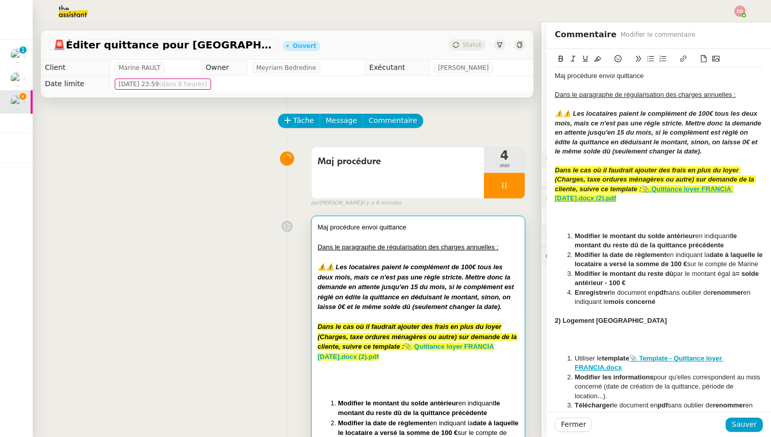
click at [634, 76] on div "Maj procédure envoi quittance" at bounding box center [659, 75] width 208 height 9
click at [560, 55] on button at bounding box center [561, 59] width 12 height 12
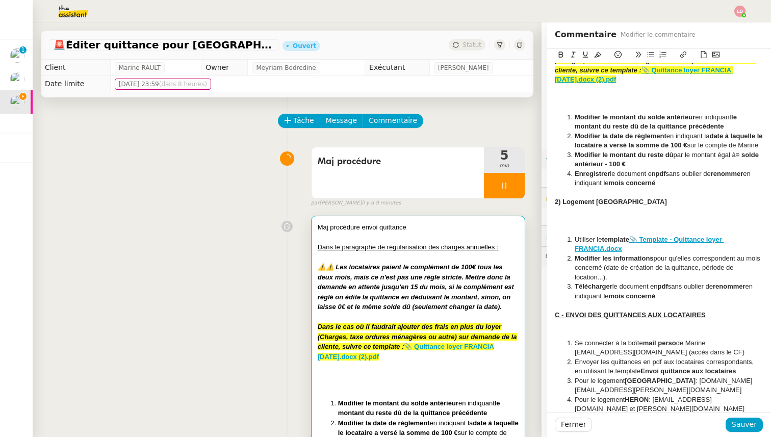
scroll to position [120, 0]
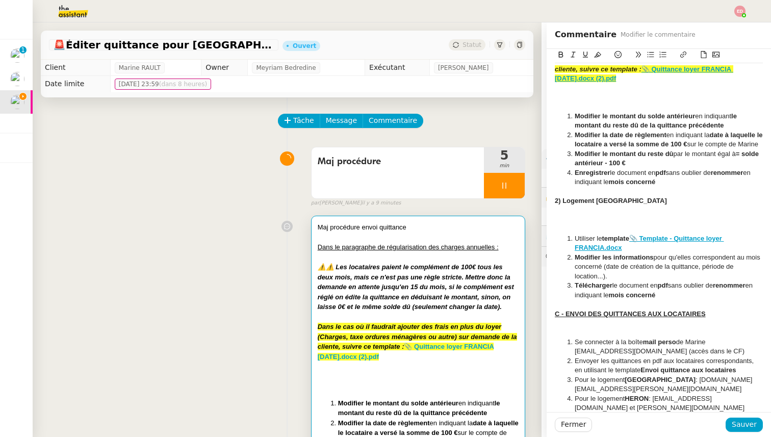
click at [590, 234] on div at bounding box center [659, 228] width 208 height 9
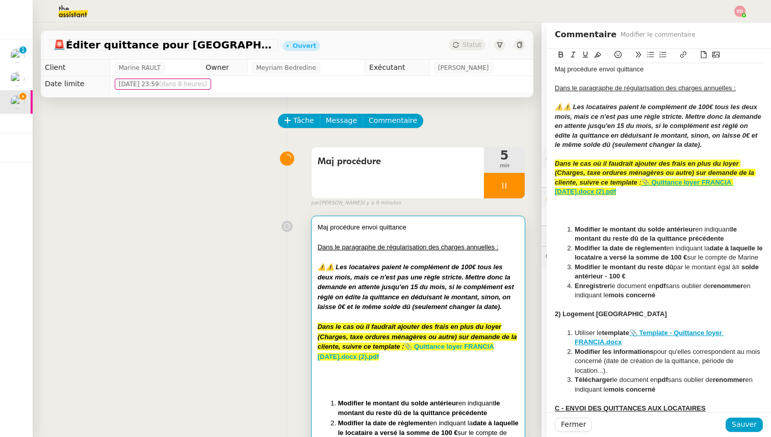
scroll to position [0, 0]
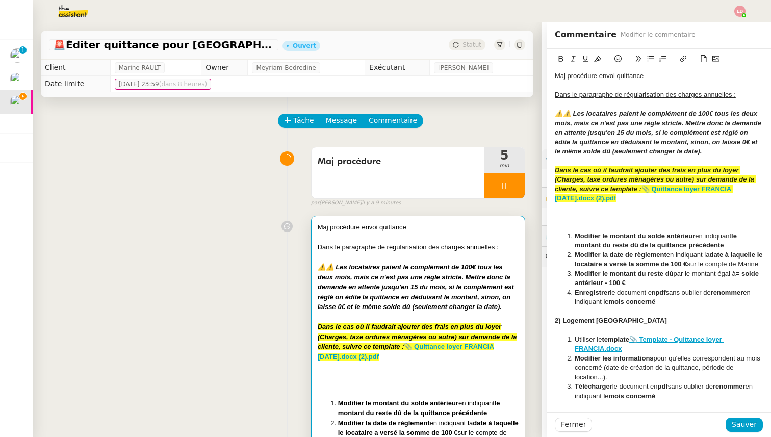
click at [595, 180] on em "Dans le cas où il faudrait ajouter des frais en plus du loyer (Charges, taxe or…" at bounding box center [655, 179] width 201 height 27
click at [694, 148] on em "⚠️⚠️ Les locataires paient le complément de 100€ tous les deux mois, mais ce n'…" at bounding box center [659, 132] width 208 height 45
click at [633, 196] on div "Dans le cas où il faudrait ajouter des frais en plus du loyer (Charges, taxe or…" at bounding box center [659, 185] width 208 height 38
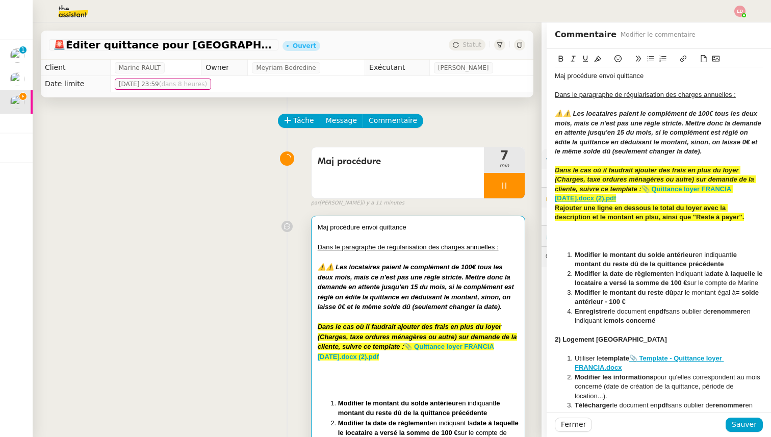
click at [659, 216] on strong "Rajouter une ligne en dessous le total du loyer avec la description et le monta…" at bounding box center [649, 212] width 189 height 17
click at [731, 424] on button "Sauver" at bounding box center [744, 425] width 37 height 14
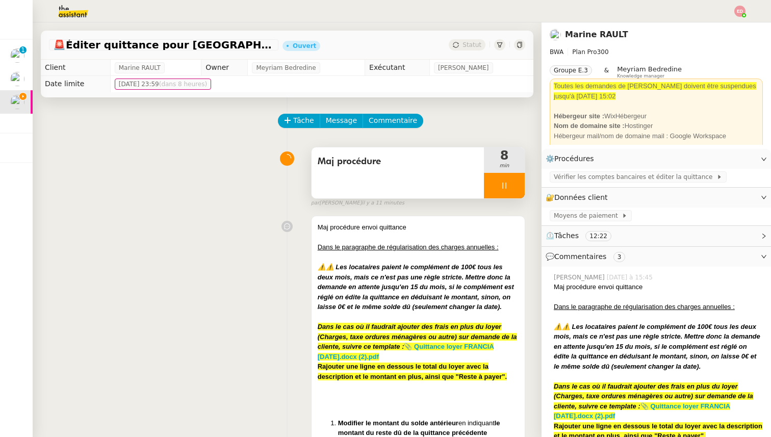
click at [521, 184] on div at bounding box center [504, 186] width 41 height 26
click at [521, 184] on button at bounding box center [515, 186] width 20 height 26
click at [474, 45] on span "Statut" at bounding box center [472, 44] width 19 height 7
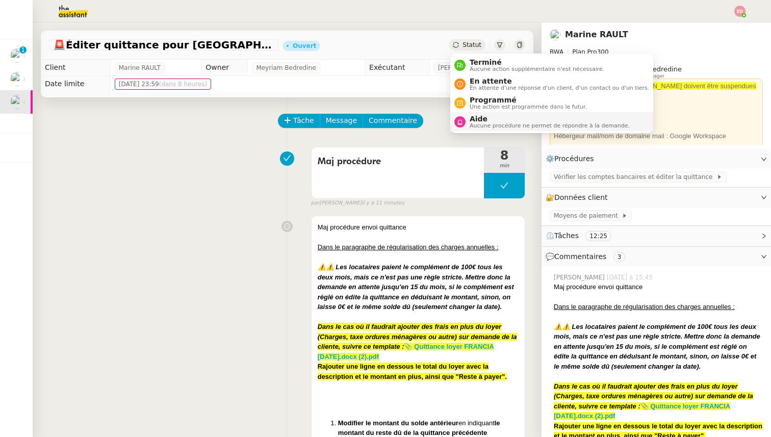
click at [479, 118] on span "Aide" at bounding box center [550, 119] width 160 height 8
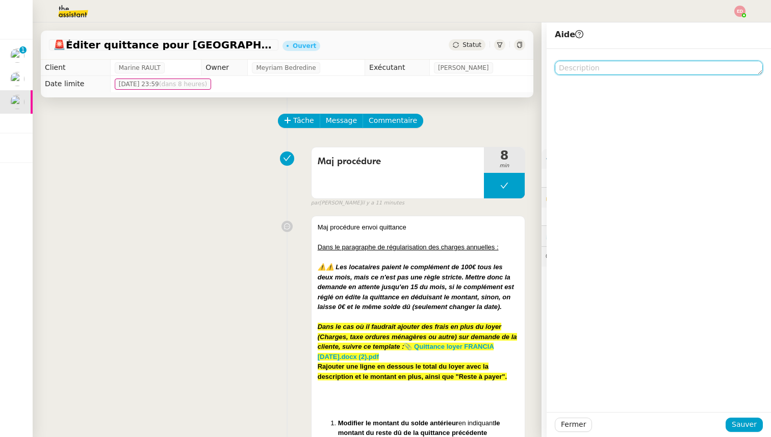
click at [654, 69] on textarea at bounding box center [659, 68] width 208 height 14
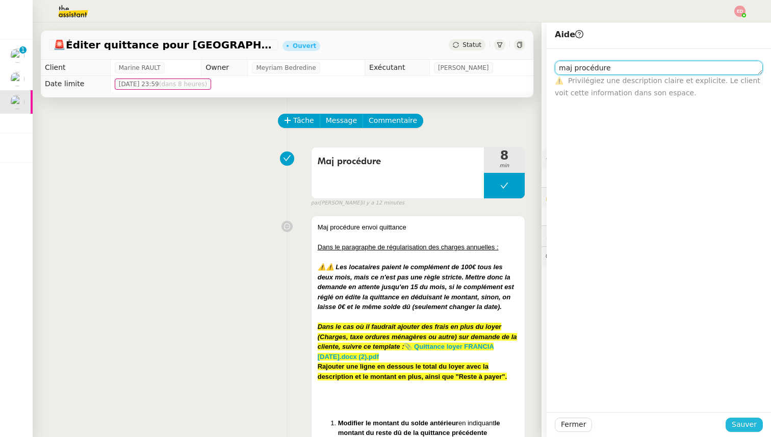
type textarea "maj procédure"
click at [739, 423] on span "Sauver" at bounding box center [744, 425] width 25 height 12
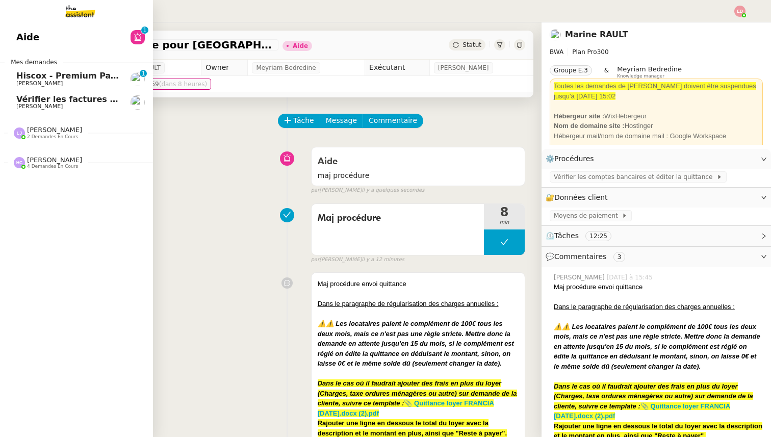
click at [30, 87] on link "Hiscox - Premium Payment Reminder [PERSON_NAME] 0 1 2 3 4 5 6 7 8 9" at bounding box center [76, 78] width 153 height 23
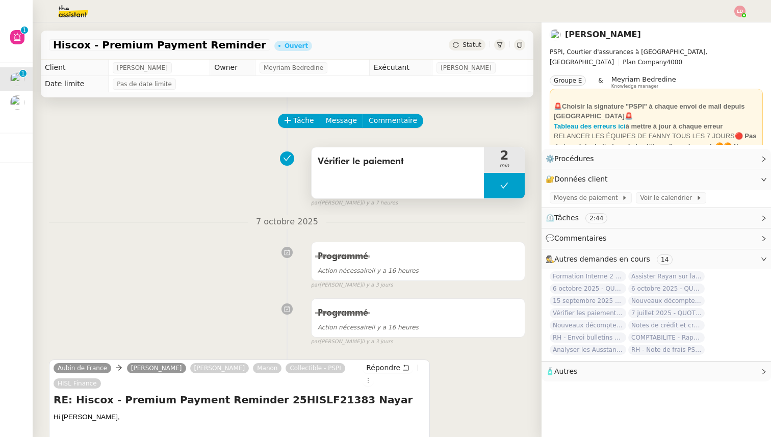
click at [500, 188] on icon at bounding box center [504, 186] width 8 height 8
click at [497, 188] on icon at bounding box center [494, 186] width 8 height 8
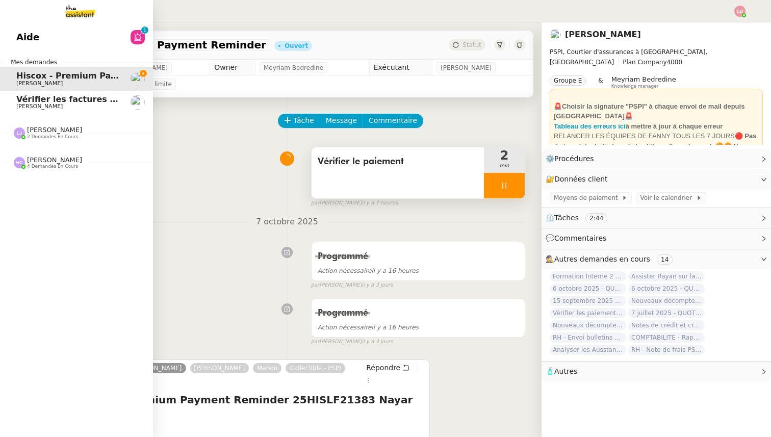
click at [35, 106] on span "[PERSON_NAME]" at bounding box center [39, 106] width 46 height 7
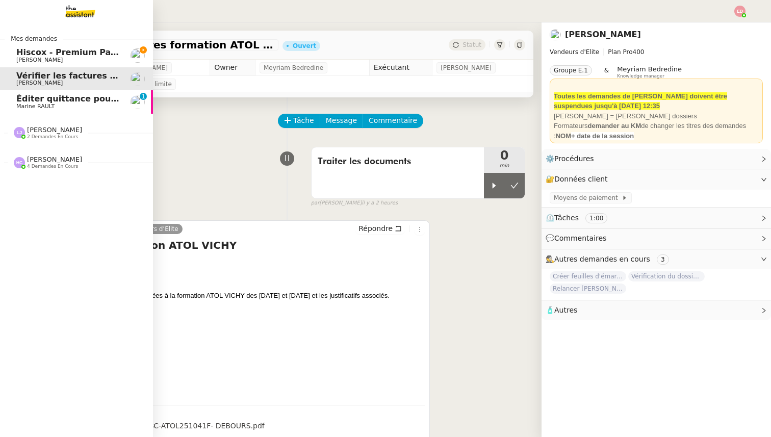
click at [30, 103] on span "Éditer quittance pour [GEOGRAPHIC_DATA]" at bounding box center [114, 99] width 197 height 10
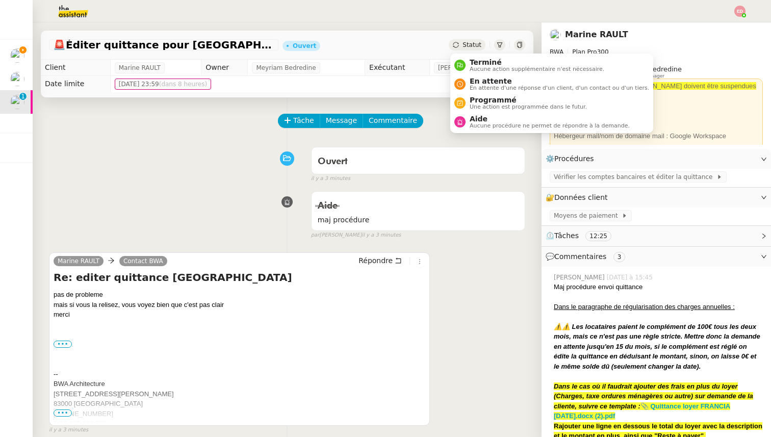
click at [465, 46] on span "Statut" at bounding box center [472, 44] width 19 height 7
click at [479, 123] on span "Aucune procédure ne permet de répondre à la demande." at bounding box center [550, 126] width 160 height 6
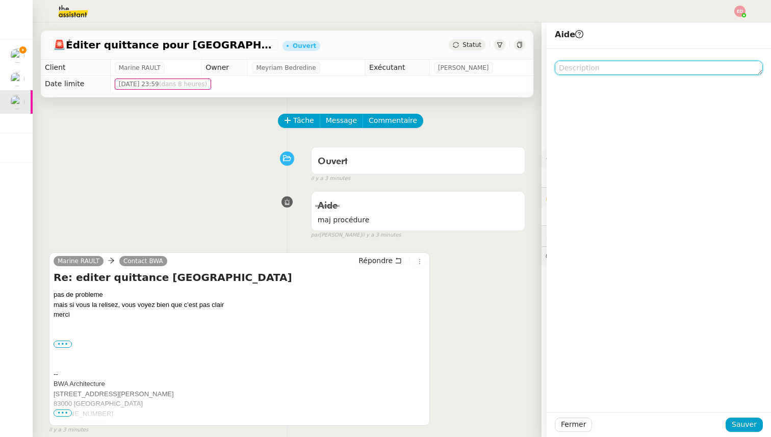
click at [602, 67] on textarea at bounding box center [659, 68] width 208 height 14
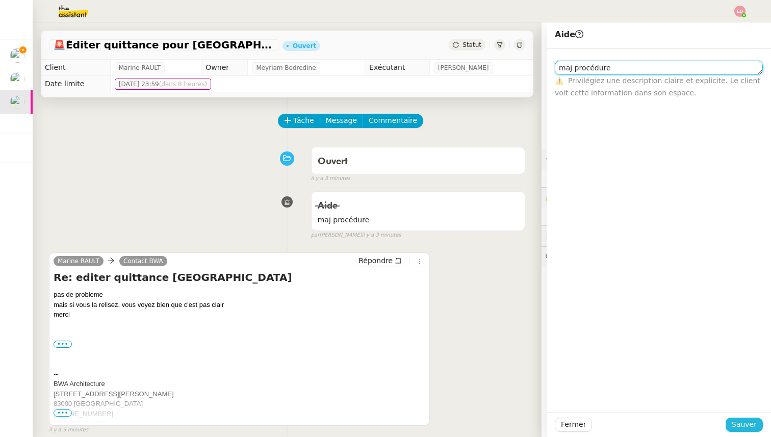
type textarea "maj procédure"
click at [746, 421] on span "Sauver" at bounding box center [744, 425] width 25 height 12
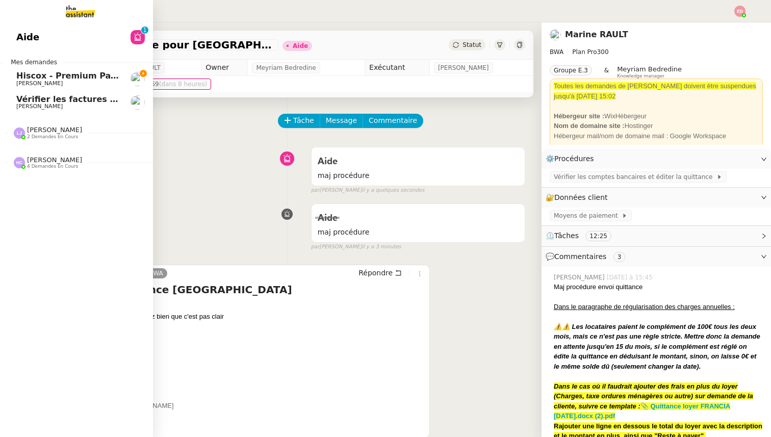
click at [26, 74] on span "Hiscox - Premium Payment Reminder" at bounding box center [101, 76] width 170 height 10
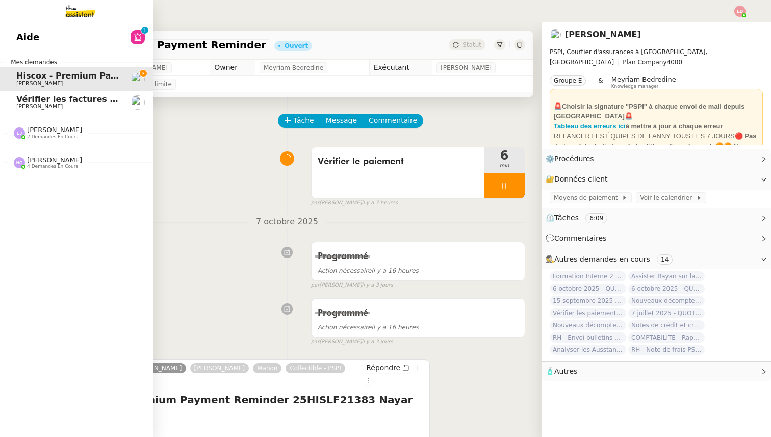
click at [41, 124] on span "[PERSON_NAME] 2 demandes en cours" at bounding box center [80, 128] width 153 height 21
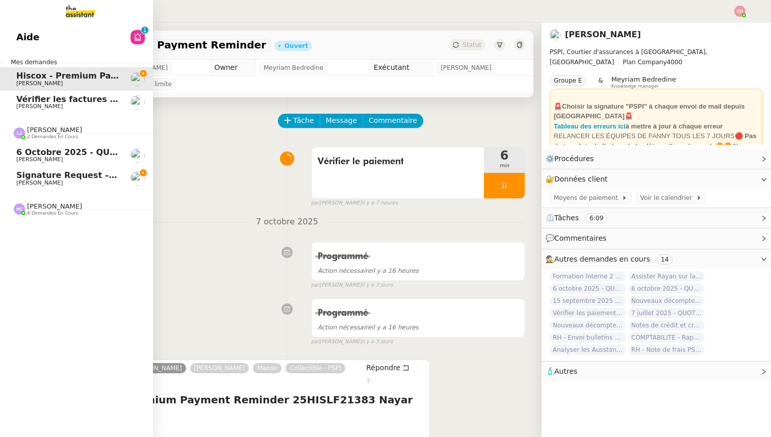
click at [45, 179] on span "Signature request – BBVA KYC form - LYNCEUS PARTNERS EUROPE" at bounding box center [169, 175] width 307 height 10
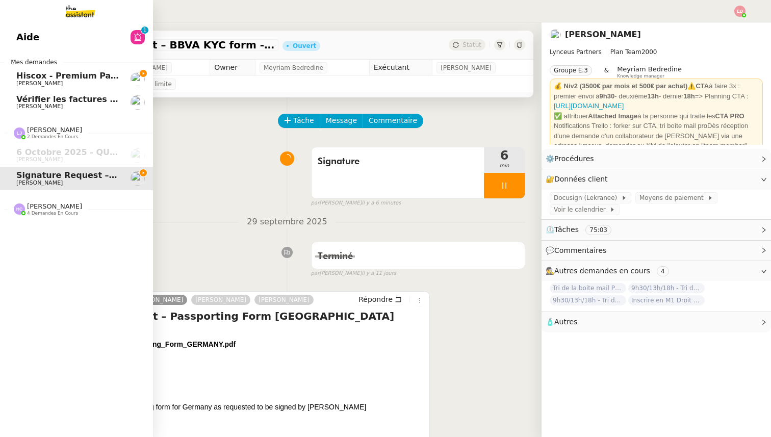
click at [43, 213] on span "4 demandes en cours" at bounding box center [52, 214] width 51 height 6
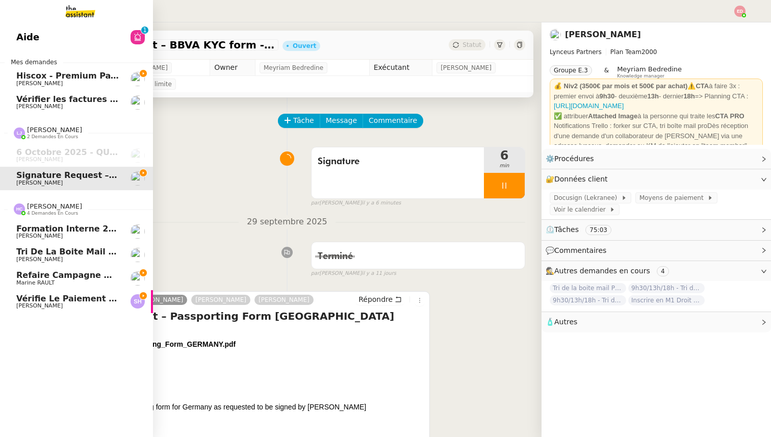
click at [49, 277] on span "Refaire campagne mailing via Securci Click" at bounding box center [116, 275] width 200 height 10
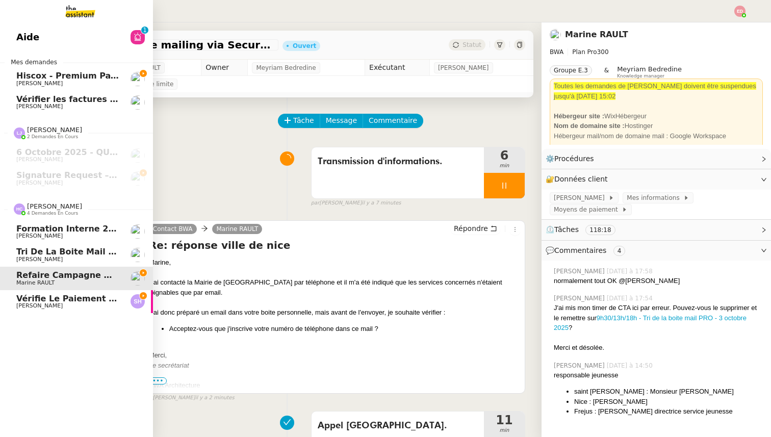
click at [44, 297] on span "Vérifie le paiement de la facture 24513" at bounding box center [109, 299] width 187 height 10
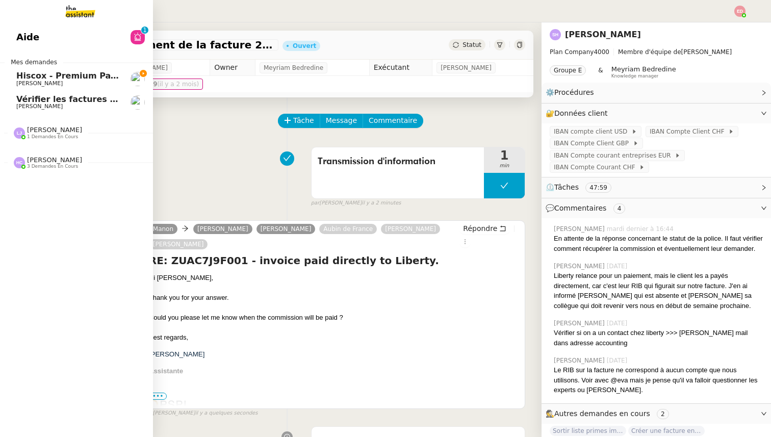
click at [50, 72] on span "Hiscox - Premium Payment Reminder" at bounding box center [101, 76] width 170 height 10
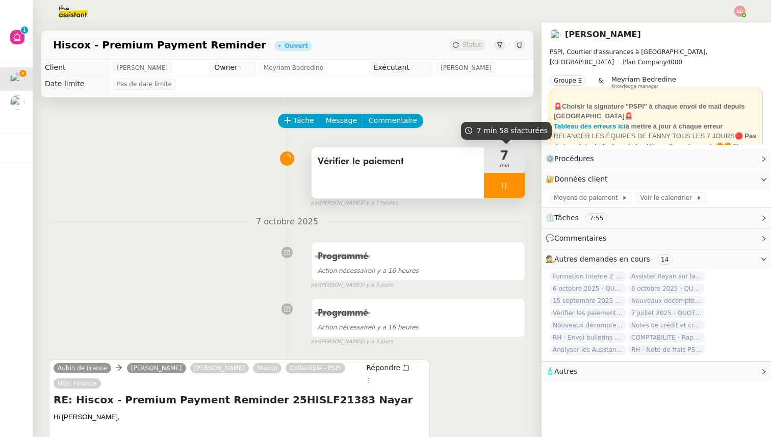
click at [513, 185] on div at bounding box center [504, 186] width 41 height 26
click at [513, 185] on icon at bounding box center [515, 186] width 8 height 8
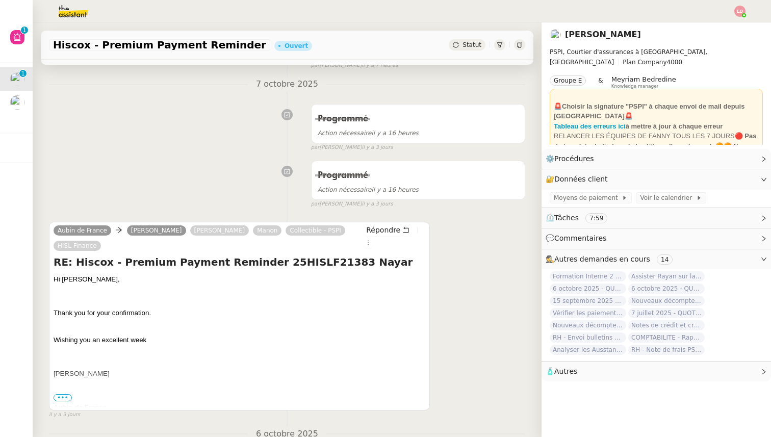
scroll to position [32, 0]
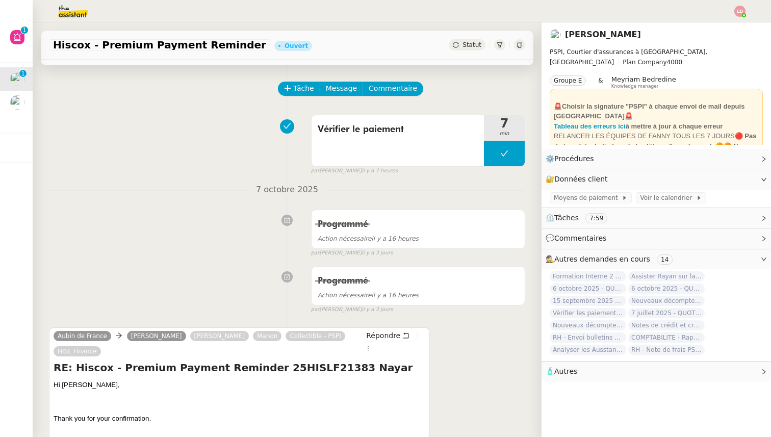
click at [466, 44] on span "Statut" at bounding box center [472, 44] width 19 height 7
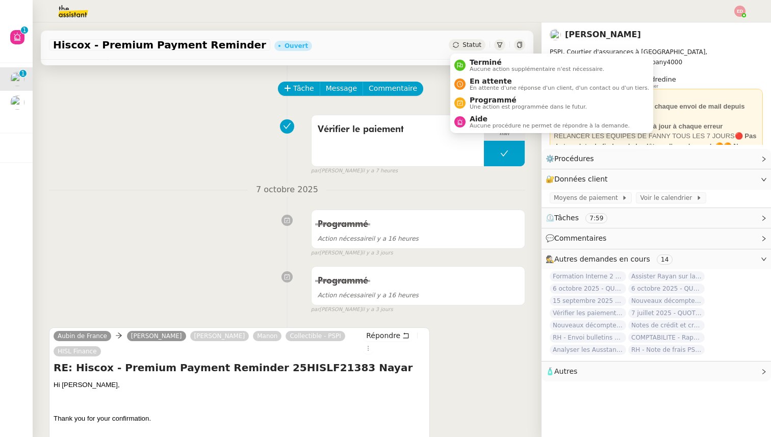
click at [466, 54] on ul "Terminé Aucune action supplémentaire n'est nécessaire. En attente En attente d'…" at bounding box center [551, 94] width 203 height 80
click at [470, 67] on span "Aucune action supplémentaire n'est nécessaire." at bounding box center [537, 69] width 135 height 6
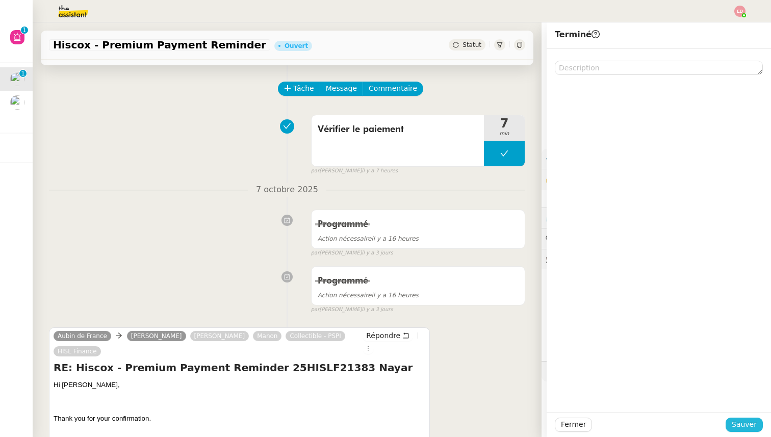
click at [737, 427] on span "Sauver" at bounding box center [744, 425] width 25 height 12
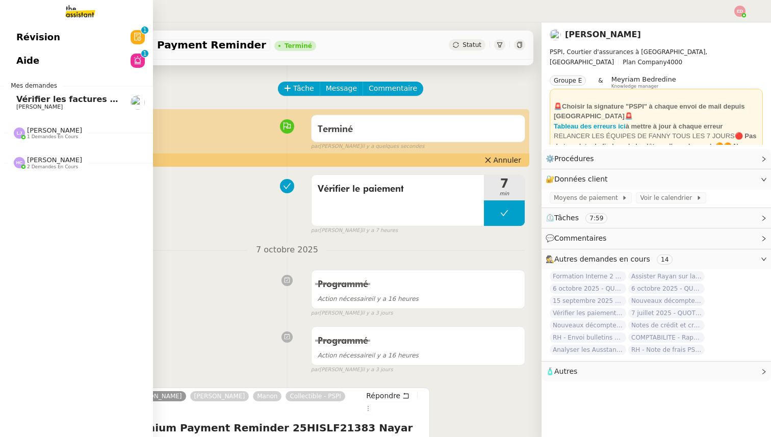
click at [18, 106] on span "[PERSON_NAME]" at bounding box center [39, 107] width 46 height 7
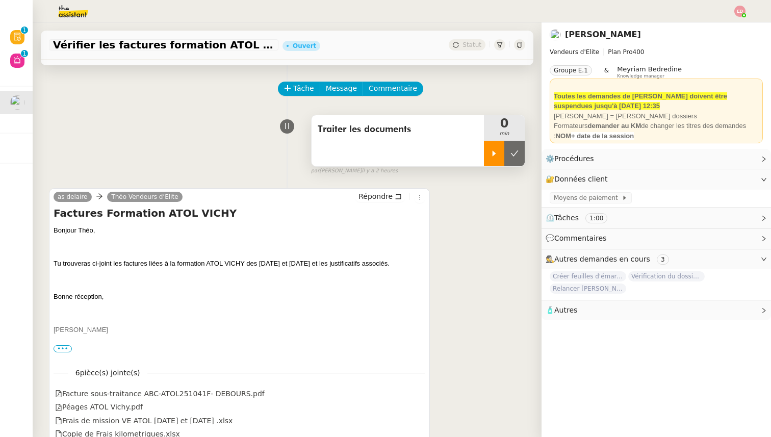
click at [488, 154] on div at bounding box center [494, 154] width 20 height 26
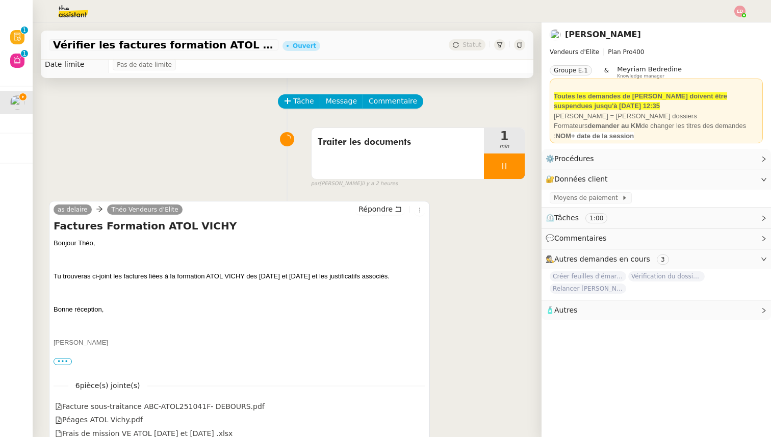
scroll to position [130, 0]
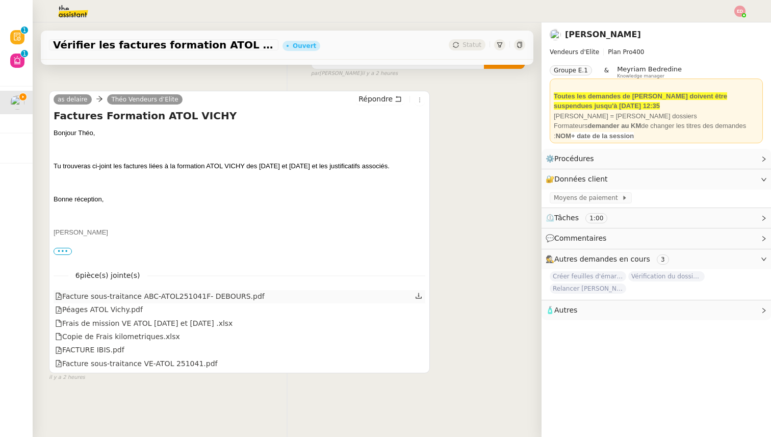
click at [419, 294] on icon at bounding box center [418, 295] width 7 height 7
click at [419, 313] on link at bounding box center [418, 310] width 7 height 12
click at [418, 325] on icon at bounding box center [418, 322] width 7 height 7
click at [418, 336] on icon at bounding box center [419, 336] width 6 height 6
click at [420, 351] on icon at bounding box center [418, 349] width 7 height 7
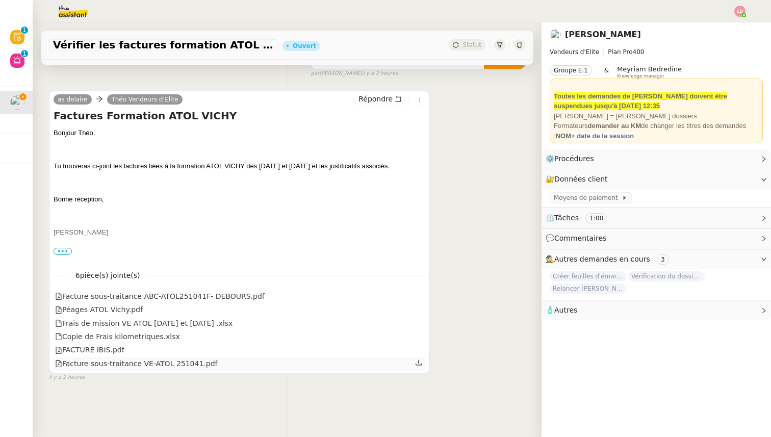
click at [421, 364] on icon at bounding box center [419, 363] width 6 height 6
click at [737, 151] on div "⚙️ Procédures Modifier" at bounding box center [657, 159] width 230 height 20
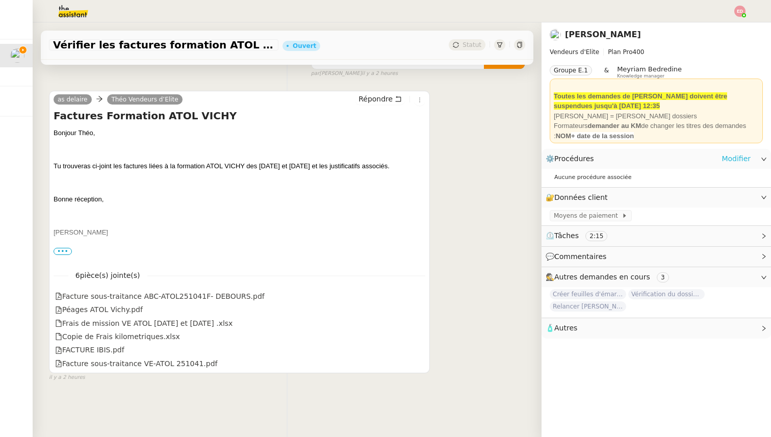
click at [734, 159] on link "Modifier" at bounding box center [736, 159] width 29 height 12
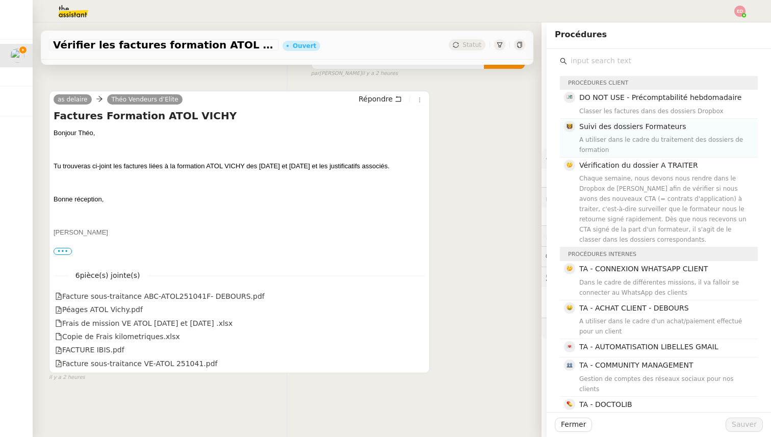
click at [655, 138] on div "A utiliser dans le cadre du traitement des dossiers de formation" at bounding box center [666, 145] width 172 height 20
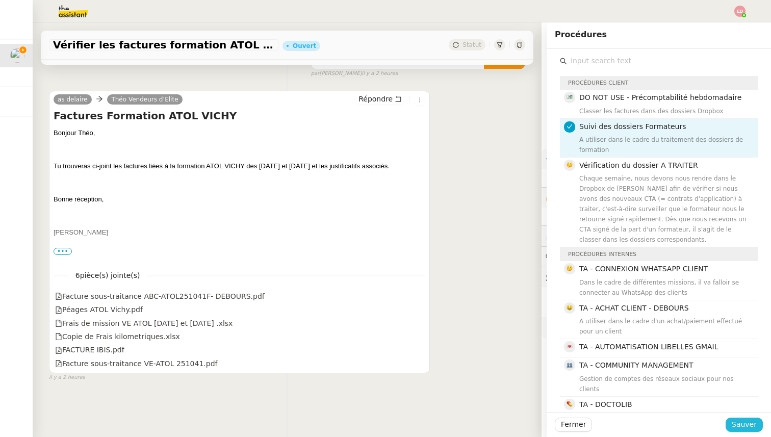
click at [743, 420] on span "Sauver" at bounding box center [744, 425] width 25 height 12
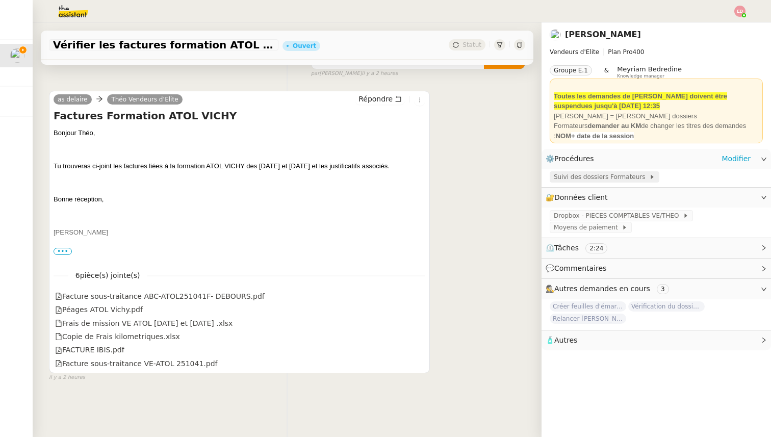
click at [594, 176] on span "Suivi des dossiers Formateurs" at bounding box center [601, 177] width 95 height 10
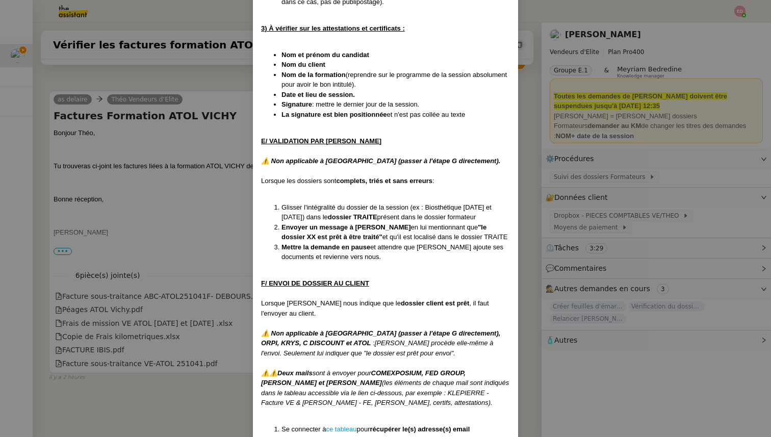
scroll to position [3357, 0]
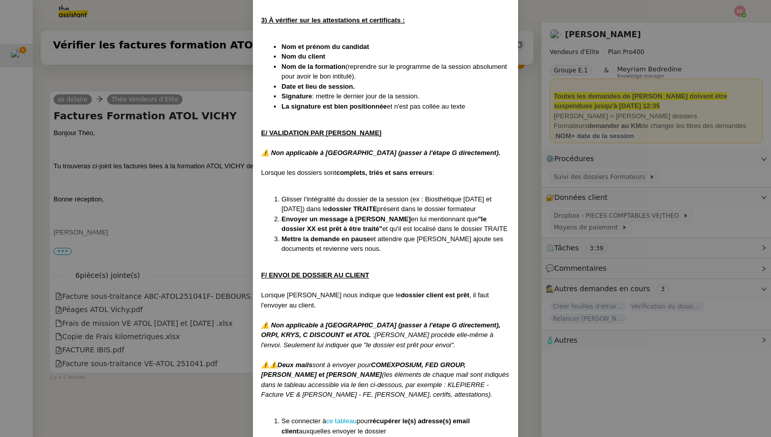
click at [124, 132] on nz-modal-container "Créée le [DATE] MAJ entièrement suite aux retours de la cliente le [DATE] Modif…" at bounding box center [385, 218] width 771 height 437
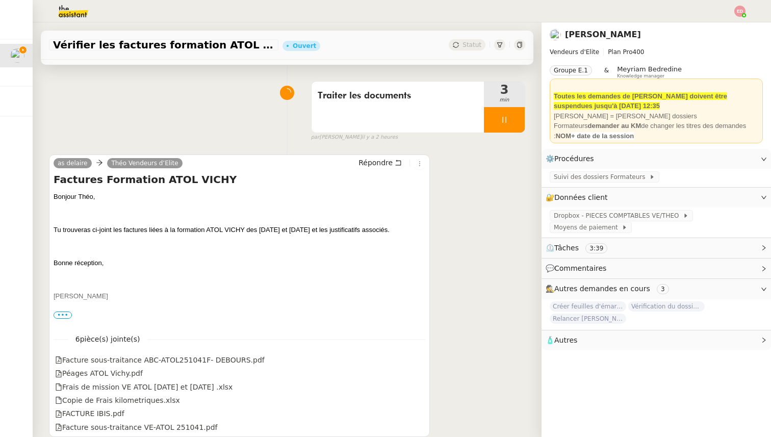
scroll to position [0, 0]
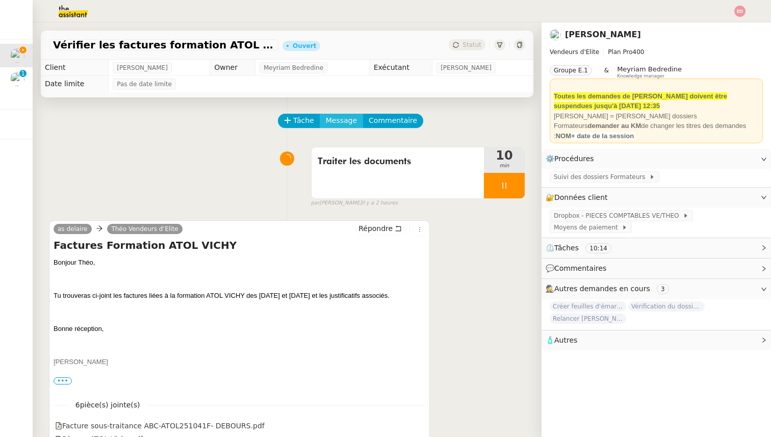
click at [348, 117] on span "Message" at bounding box center [341, 121] width 31 height 12
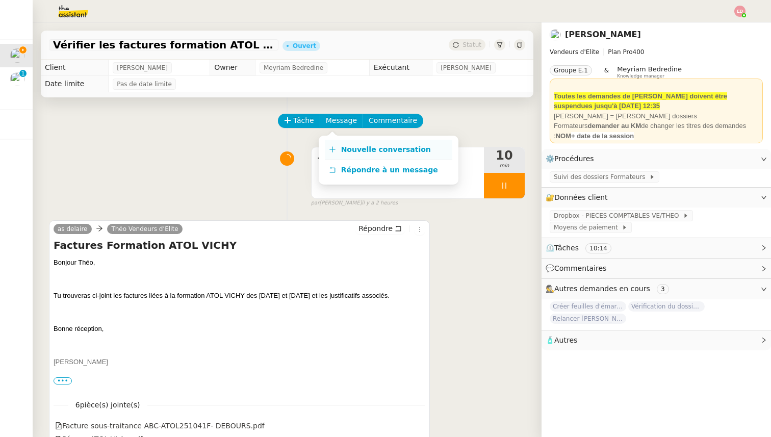
click at [363, 148] on span "Nouvelle conversation" at bounding box center [386, 149] width 90 height 8
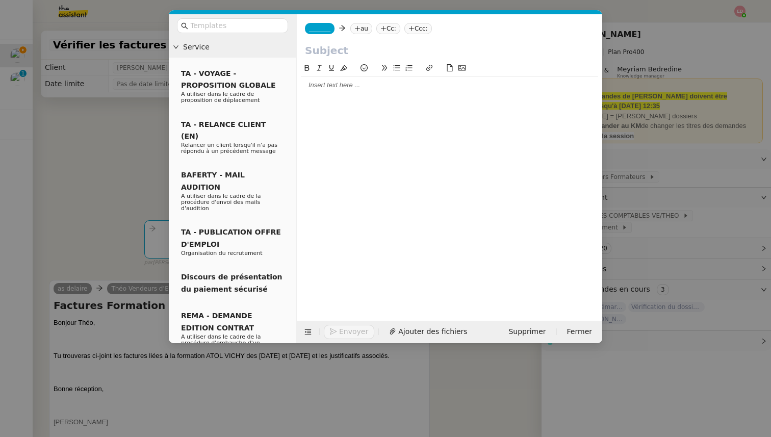
click at [313, 31] on span "_______" at bounding box center [319, 28] width 21 height 7
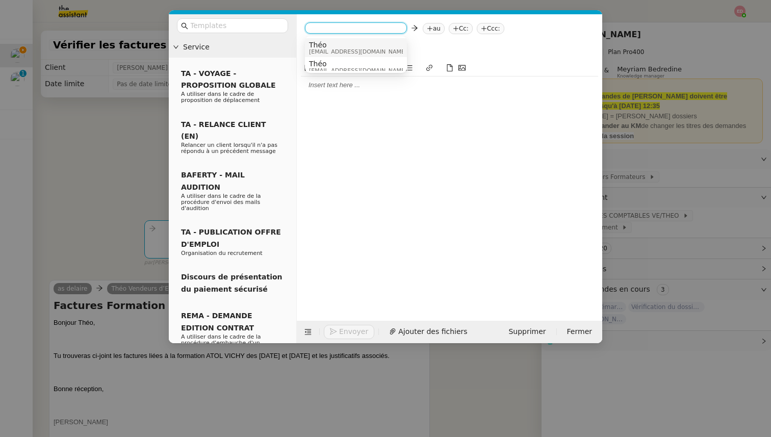
click at [329, 43] on span "Théo" at bounding box center [358, 45] width 98 height 8
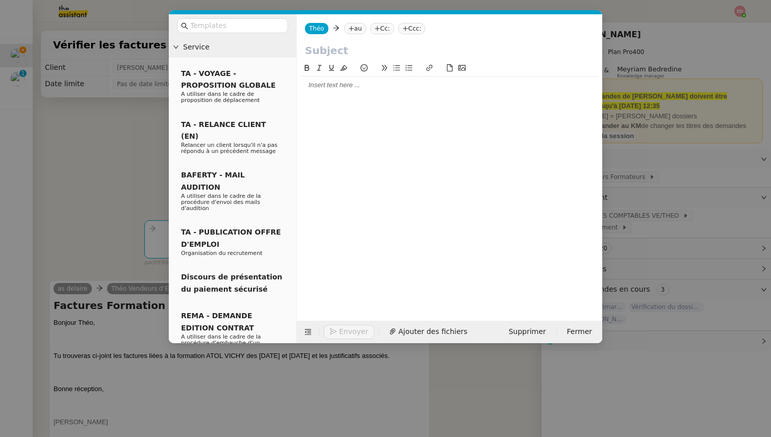
click at [353, 28] on nz-tag "au" at bounding box center [355, 28] width 22 height 11
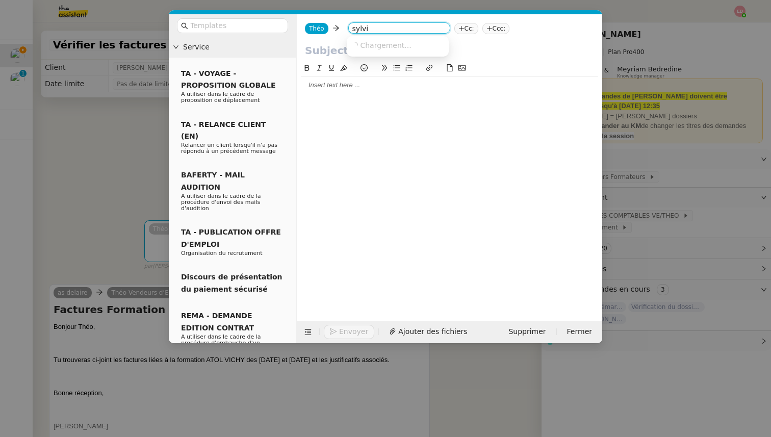
type input "[PERSON_NAME]"
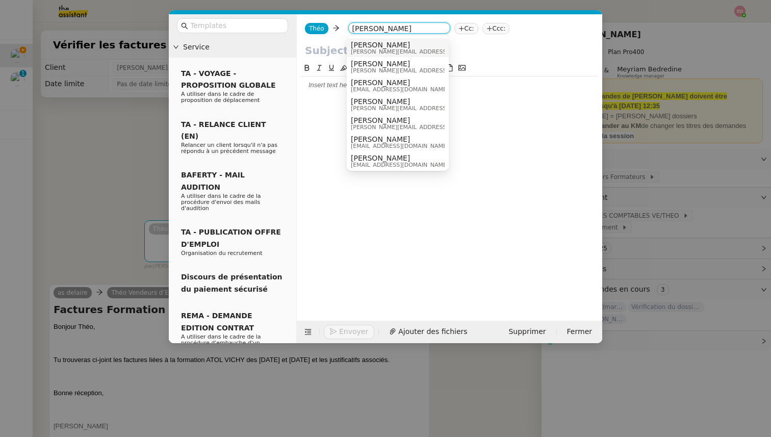
click at [381, 49] on span "[PERSON_NAME][EMAIL_ADDRESS][DOMAIN_NAME]" at bounding box center [423, 52] width 145 height 6
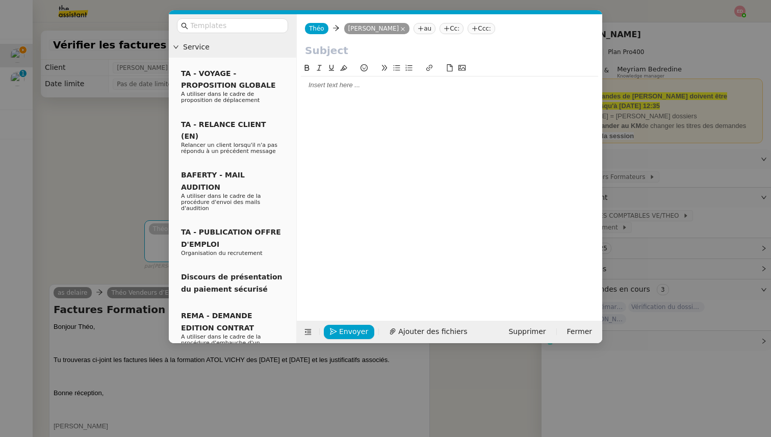
click at [327, 51] on input "text" at bounding box center [449, 50] width 289 height 15
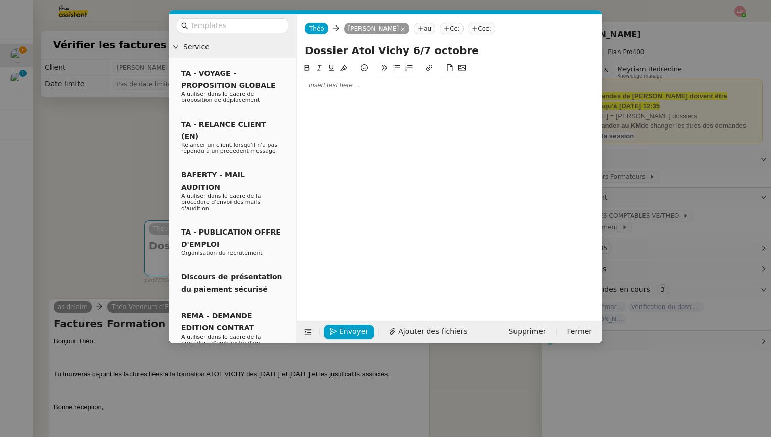
type input "Dossier Atol Vichy 6/7 octobre"
click at [335, 85] on div at bounding box center [449, 85] width 297 height 9
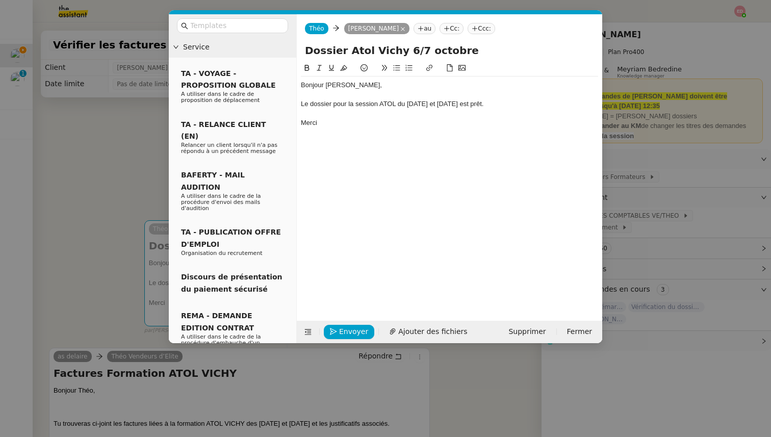
click at [665, 162] on nz-modal-container "Service TA - VOYAGE - PROPOSITION GLOBALE A utiliser dans le cadre de propositi…" at bounding box center [385, 218] width 771 height 437
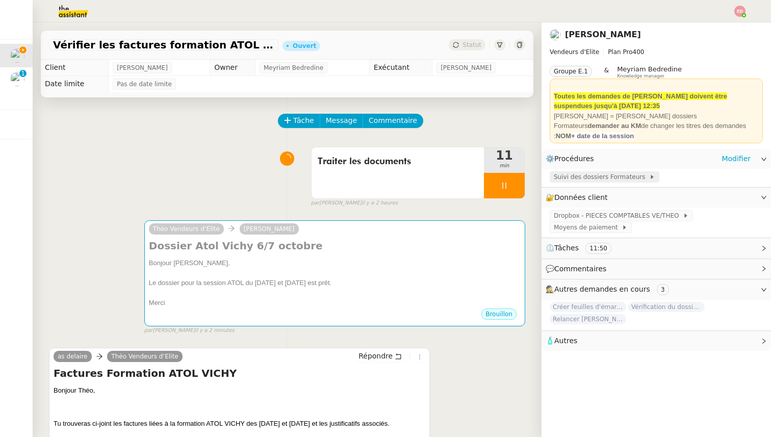
click at [646, 176] on span at bounding box center [648, 176] width 4 height 7
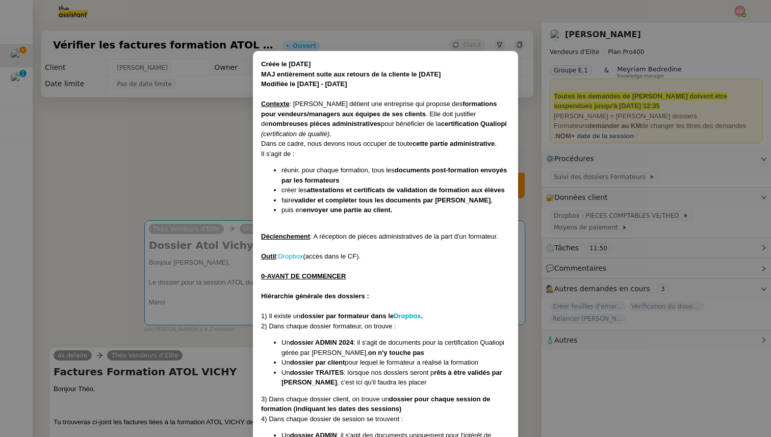
click at [241, 264] on nz-modal-container "Créée le [DATE] MAJ entièrement suite aux retours de la cliente le [DATE] Modif…" at bounding box center [385, 218] width 771 height 437
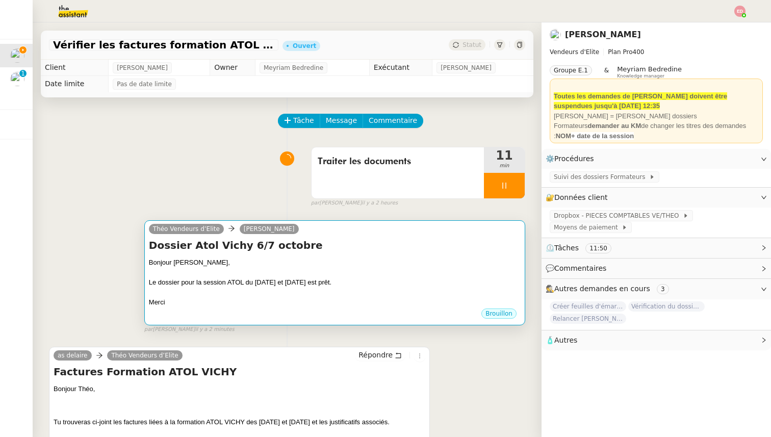
click at [291, 280] on div "Le dossier pour la session ATOL du [DATE] et [DATE] est prêt." at bounding box center [335, 283] width 372 height 10
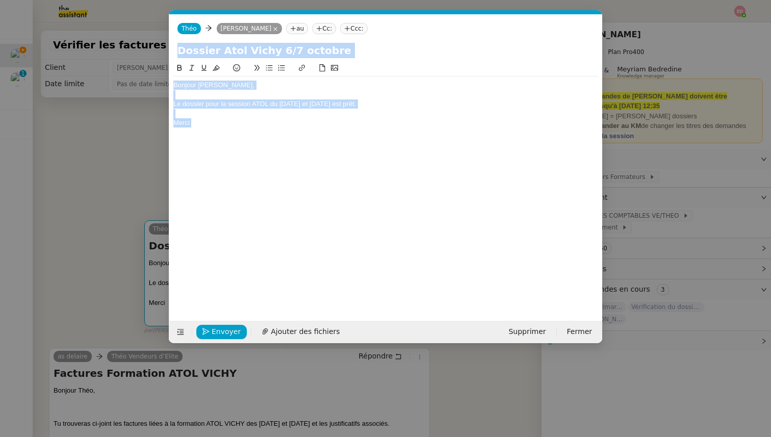
click at [291, 280] on nz-modal-container "Service TA - VOYAGE - PROPOSITION GLOBALE A utiliser dans le cadre de propositi…" at bounding box center [385, 218] width 771 height 437
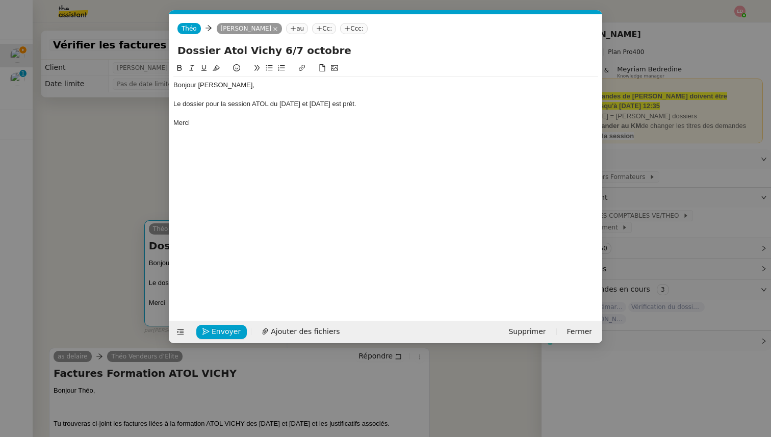
scroll to position [0, 21]
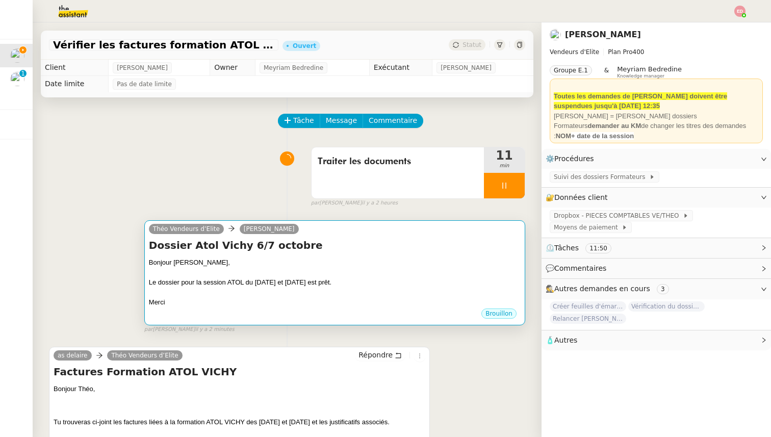
click at [197, 270] on div at bounding box center [335, 273] width 372 height 10
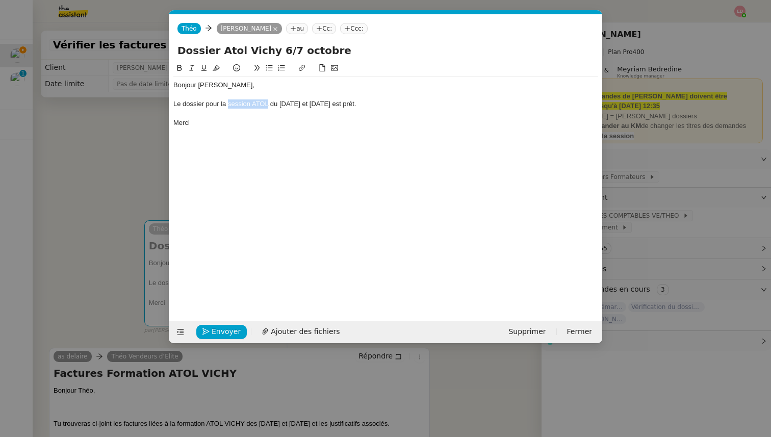
drag, startPoint x: 228, startPoint y: 104, endPoint x: 267, endPoint y: 103, distance: 39.3
click at [267, 103] on div "Le dossier pour la session ATOL du [DATE] et [DATE] est prêt." at bounding box center [385, 103] width 425 height 9
click at [304, 67] on icon at bounding box center [301, 67] width 7 height 7
paste input "[URL][DOMAIN_NAME]"
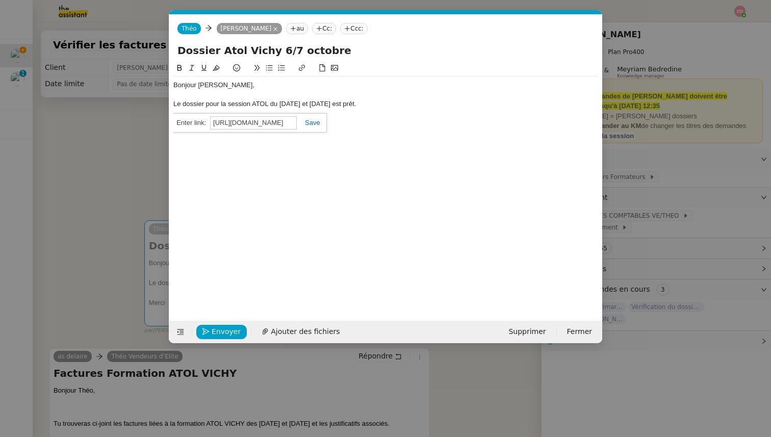
type input "[URL][DOMAIN_NAME]"
click at [305, 121] on link at bounding box center [308, 123] width 23 height 8
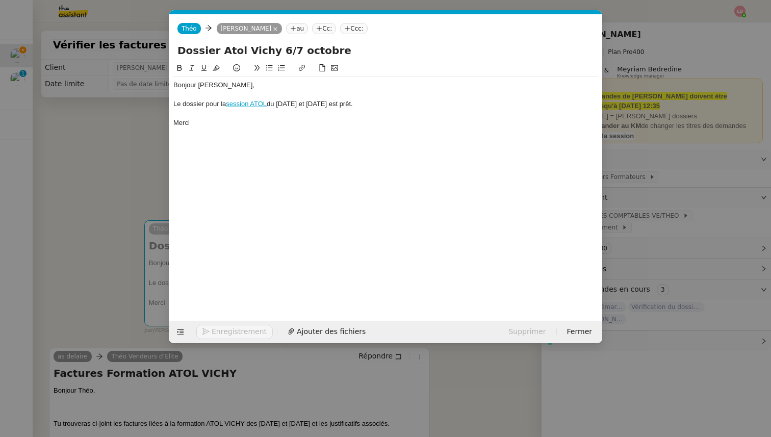
click at [255, 106] on link "session ATOL" at bounding box center [246, 104] width 41 height 8
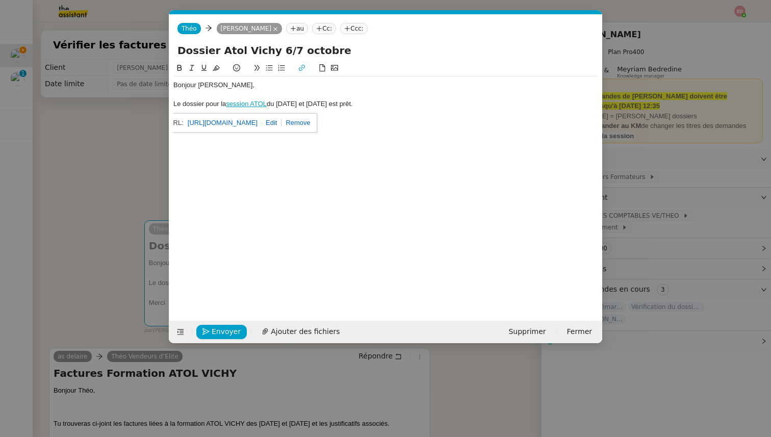
click at [108, 234] on nz-modal-container "Service TA - VOYAGE - PROPOSITION GLOBALE A utiliser dans le cadre de propositi…" at bounding box center [385, 218] width 771 height 437
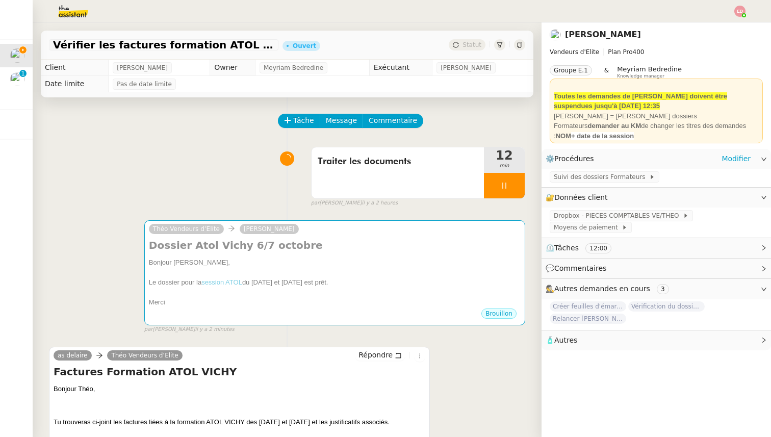
click at [635, 183] on div "Suivi des dossiers Formateurs" at bounding box center [657, 178] width 230 height 18
click at [618, 177] on span "Suivi des dossiers Formateurs" at bounding box center [601, 177] width 95 height 10
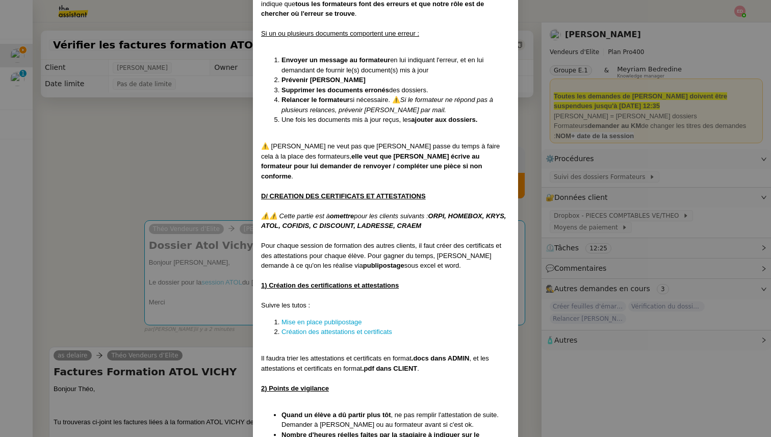
scroll to position [2898, 0]
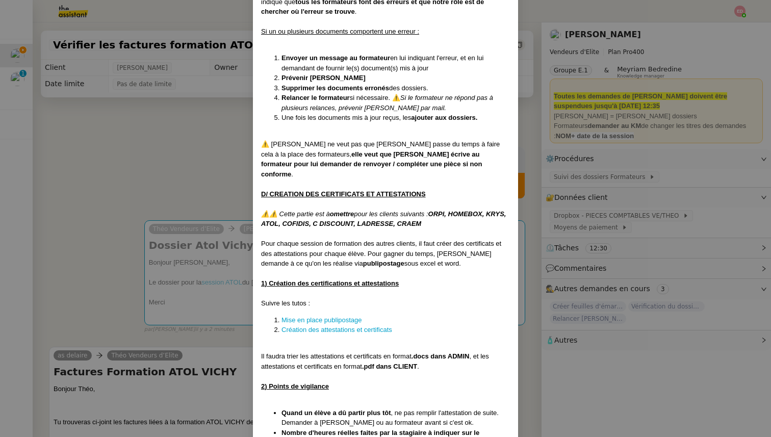
click at [223, 163] on nz-modal-container "Créée le [DATE] MAJ entièrement suite aux retours de la cliente le [DATE] Modif…" at bounding box center [385, 218] width 771 height 437
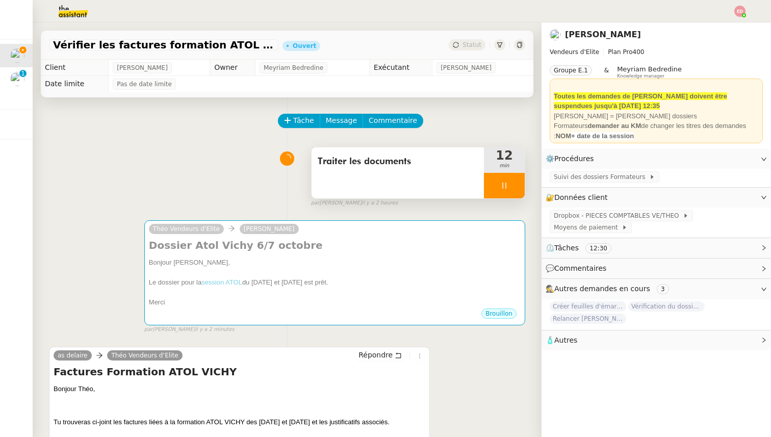
click at [517, 187] on div at bounding box center [504, 186] width 41 height 26
click at [517, 187] on icon at bounding box center [515, 186] width 8 height 8
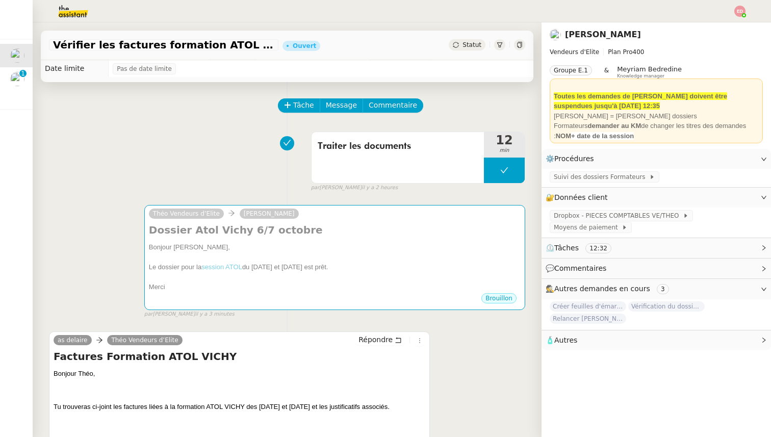
scroll to position [0, 0]
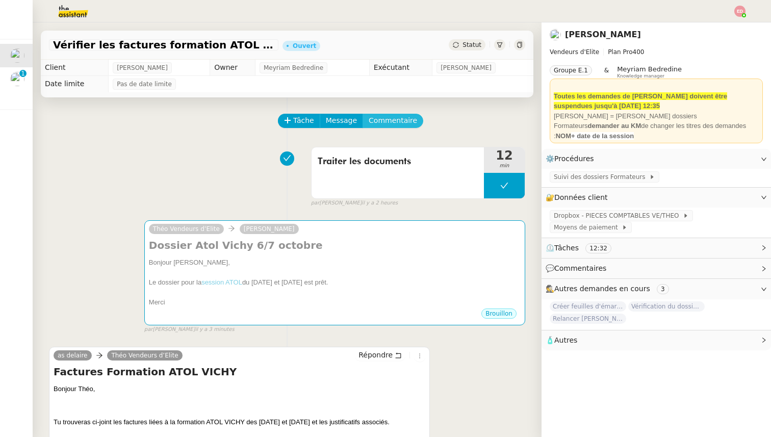
click at [398, 120] on span "Commentaire" at bounding box center [393, 121] width 48 height 12
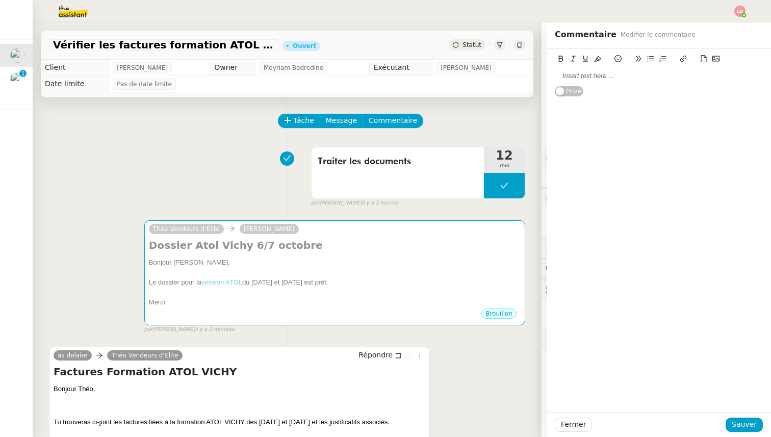
click at [568, 71] on div at bounding box center [659, 75] width 208 height 17
click at [744, 426] on span "Sauver" at bounding box center [744, 425] width 25 height 12
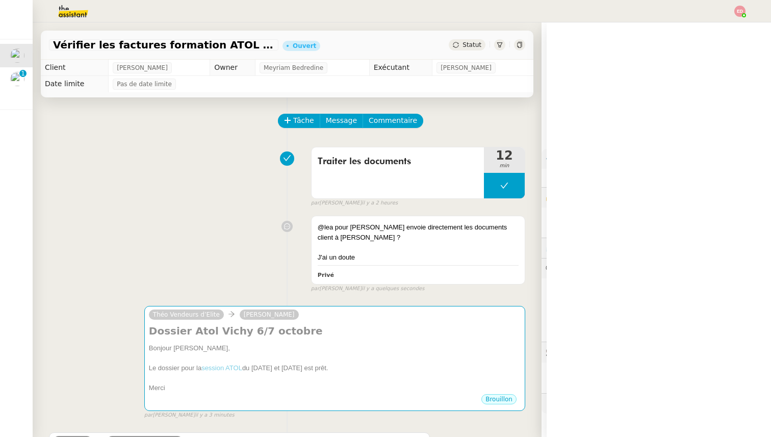
click at [465, 47] on span "Statut" at bounding box center [472, 44] width 19 height 7
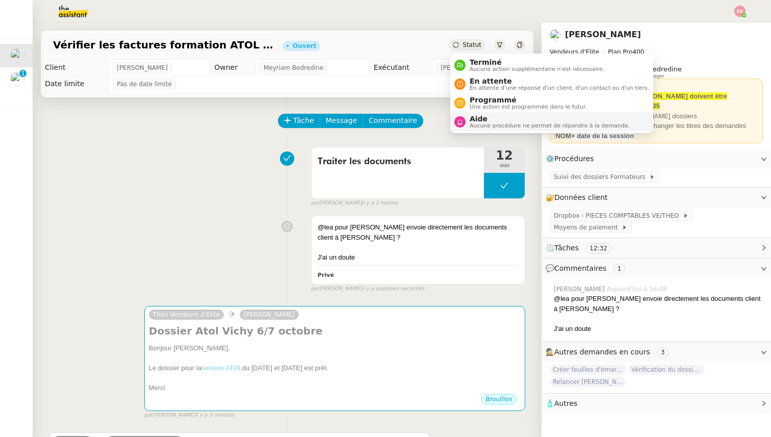
click at [482, 123] on span "Aucune procédure ne permet de répondre à la demande." at bounding box center [550, 126] width 160 height 6
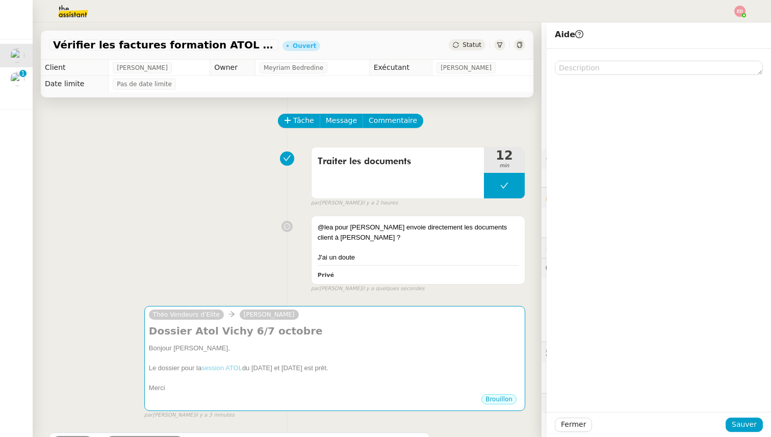
click at [600, 60] on div at bounding box center [659, 62] width 208 height 26
click at [598, 65] on textarea at bounding box center [659, 68] width 208 height 14
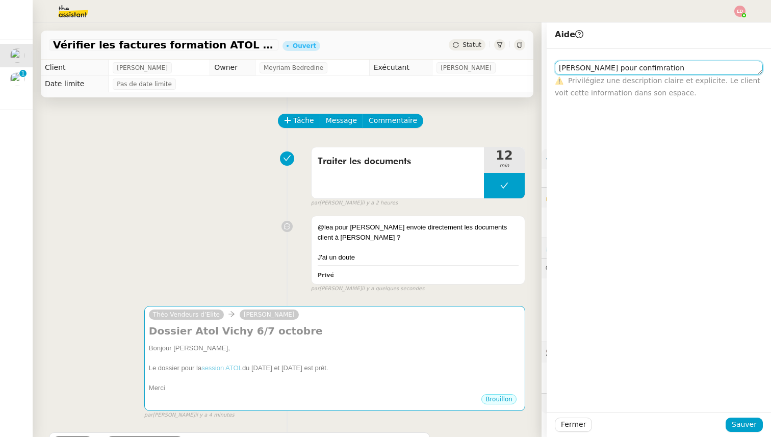
click at [616, 67] on textarea "[PERSON_NAME] pour confimration" at bounding box center [659, 68] width 208 height 14
type textarea "Lea pour confirmation"
click at [736, 417] on div "Fermer Sauver" at bounding box center [659, 424] width 224 height 25
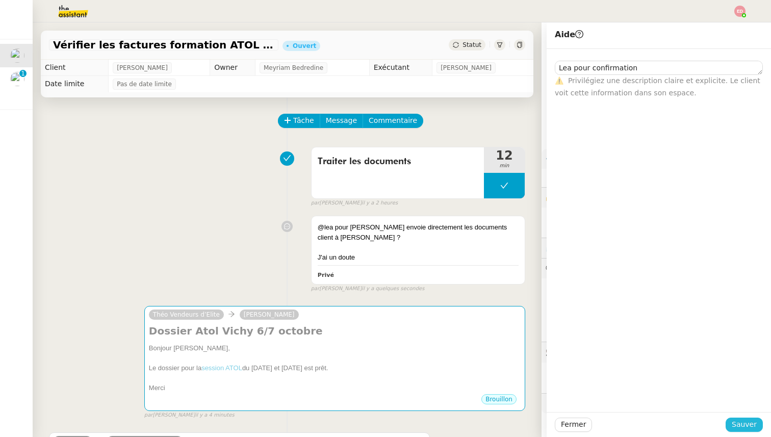
click at [737, 423] on span "Sauver" at bounding box center [744, 425] width 25 height 12
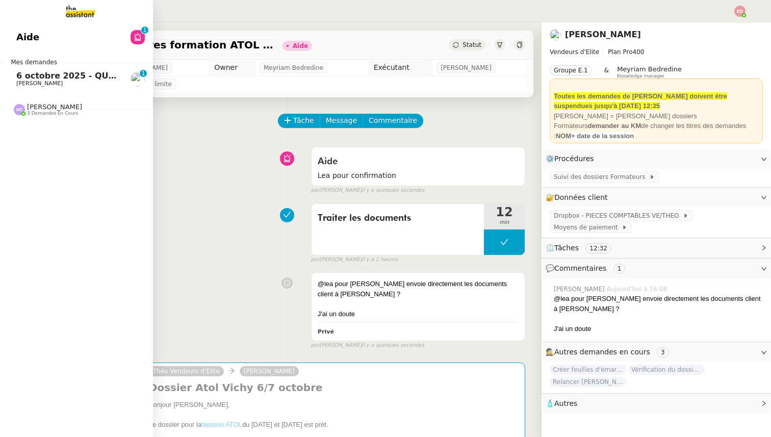
click at [23, 84] on span "[PERSON_NAME]" at bounding box center [39, 83] width 46 height 7
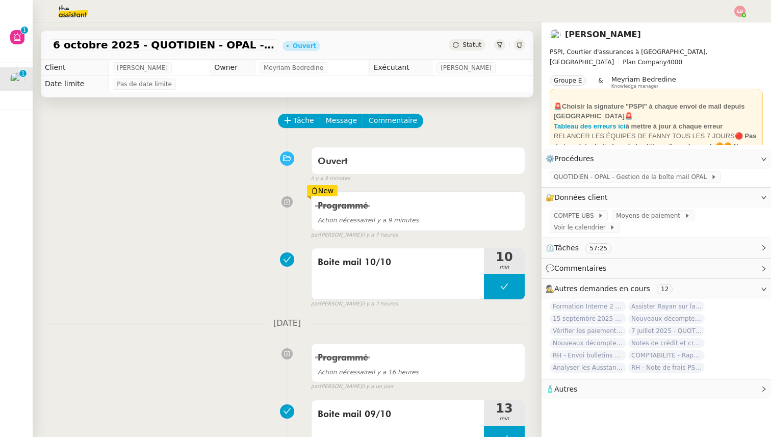
click at [470, 46] on span "Statut" at bounding box center [472, 44] width 19 height 7
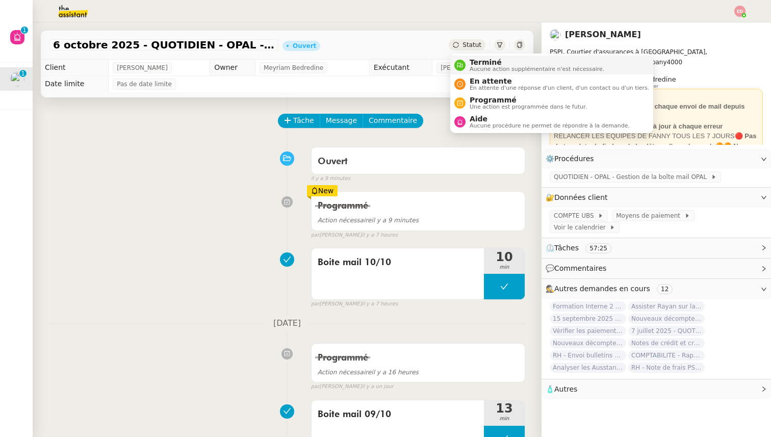
click at [478, 72] on span "Aucune action supplémentaire n'est nécessaire." at bounding box center [537, 69] width 135 height 6
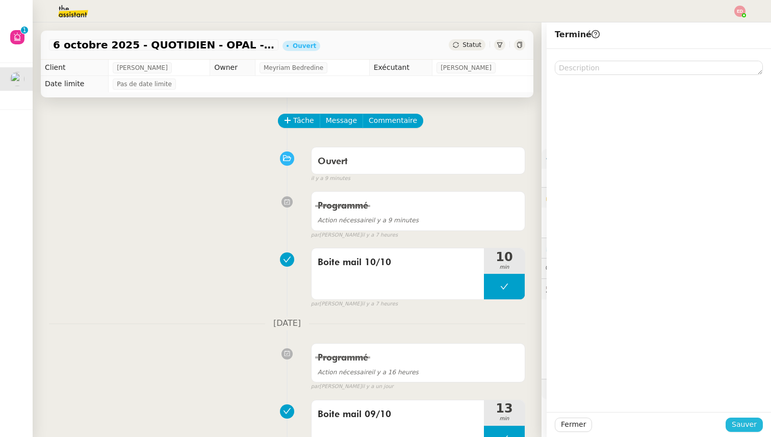
click at [749, 425] on span "Sauver" at bounding box center [744, 425] width 25 height 12
